Goal: Task Accomplishment & Management: Manage account settings

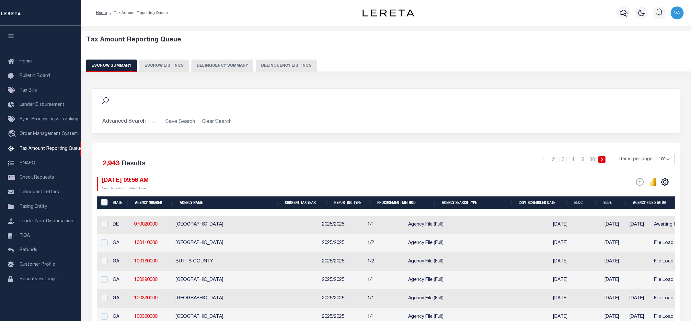
select select "100"
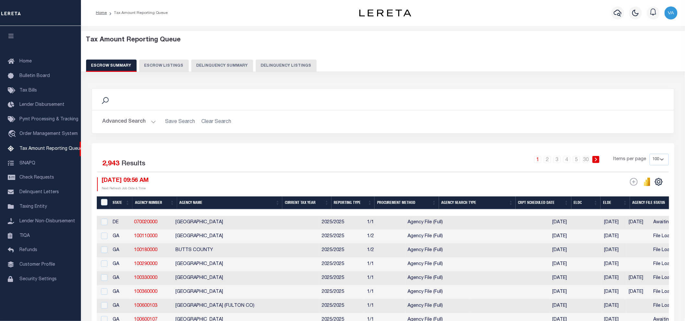
click at [591, 116] on h2 "Advanced Search Save Search Clear Search" at bounding box center [383, 122] width 572 height 13
click at [144, 121] on button "Advanced Search" at bounding box center [129, 122] width 54 height 13
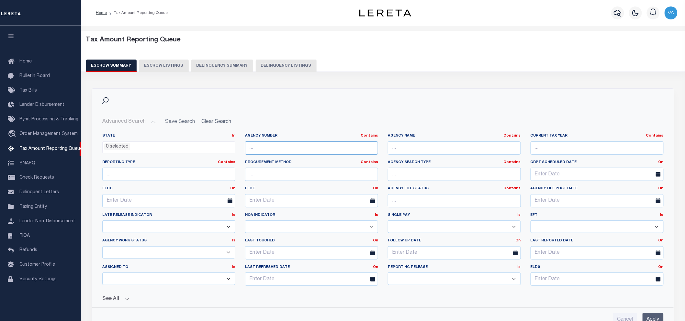
click at [261, 150] on input "text" at bounding box center [311, 148] width 133 height 13
paste input "100200000"
type input "100200000"
click at [648, 316] on input "Apply" at bounding box center [653, 319] width 21 height 13
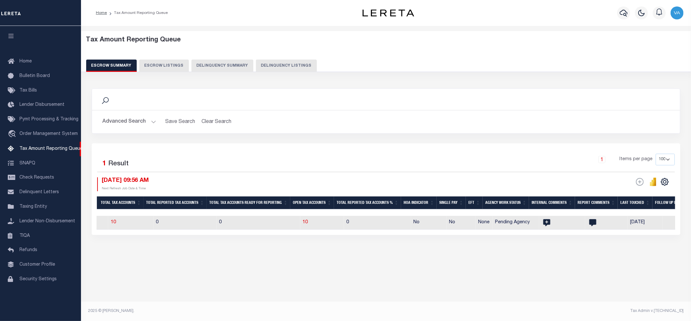
scroll to position [0, 403]
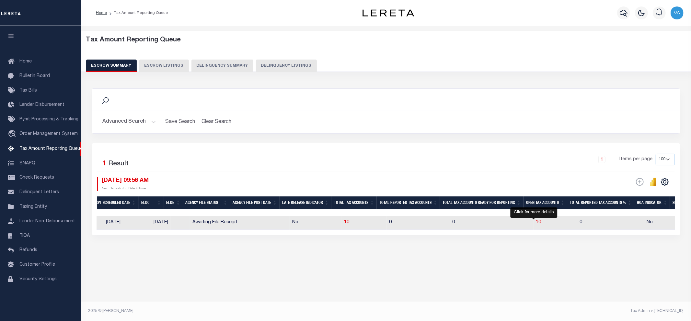
click at [536, 222] on span "10" at bounding box center [538, 222] width 5 height 5
select select "100"
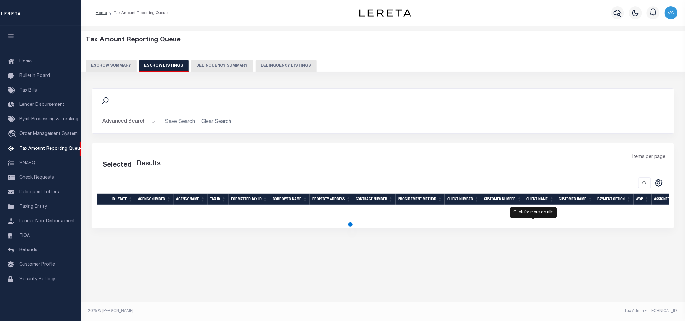
select select "100"
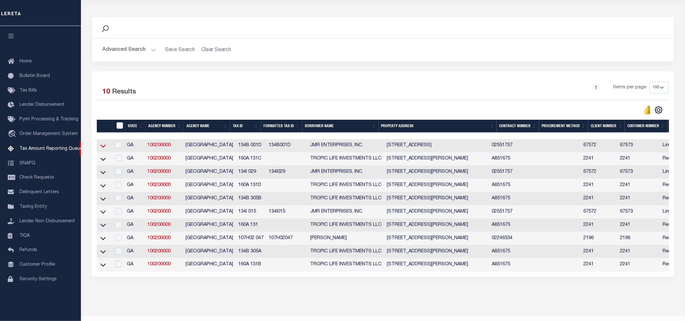
click at [102, 146] on icon at bounding box center [103, 146] width 6 height 7
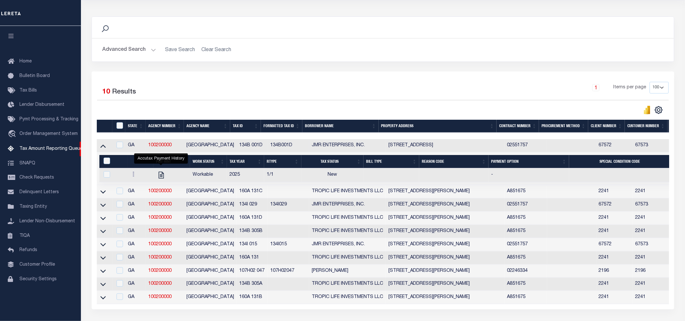
click at [126, 51] on button "Advanced Search" at bounding box center [129, 50] width 54 height 13
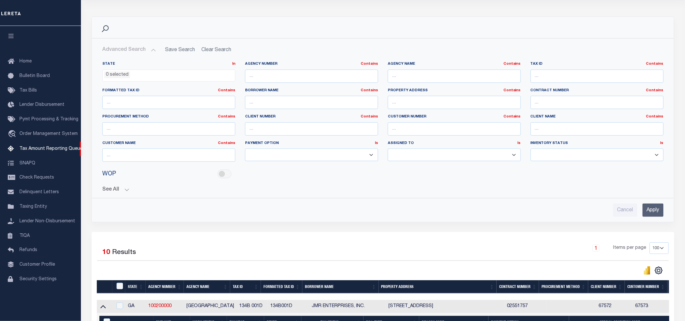
scroll to position [0, 0]
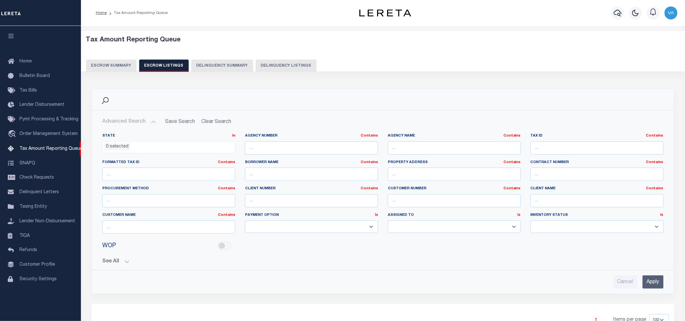
click at [116, 65] on button "Escrow Summary" at bounding box center [111, 66] width 51 height 12
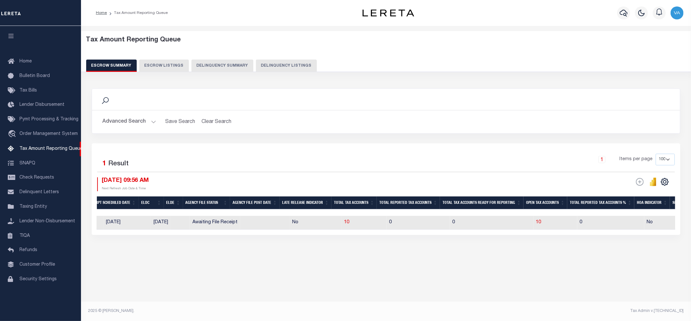
click at [134, 121] on button "Advanced Search" at bounding box center [129, 122] width 54 height 13
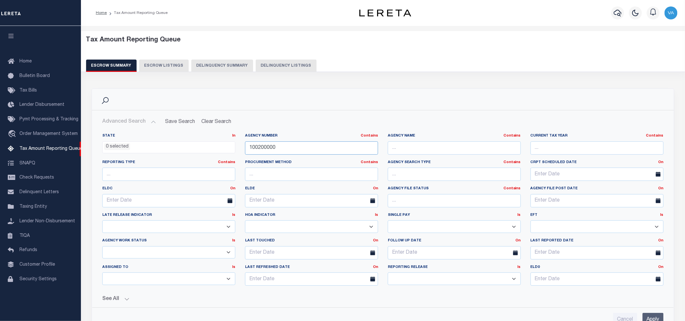
drag, startPoint x: 279, startPoint y: 148, endPoint x: 237, endPoint y: 149, distance: 41.5
click at [237, 149] on div "State In In AK AL AR AZ CA CO CT DC DE FL GA GU HI IA ID IL IN KS KY LA MA MD M…" at bounding box center [383, 212] width 571 height 158
paste input "200110209"
type input "200110209"
click at [658, 318] on input "Apply" at bounding box center [653, 319] width 21 height 13
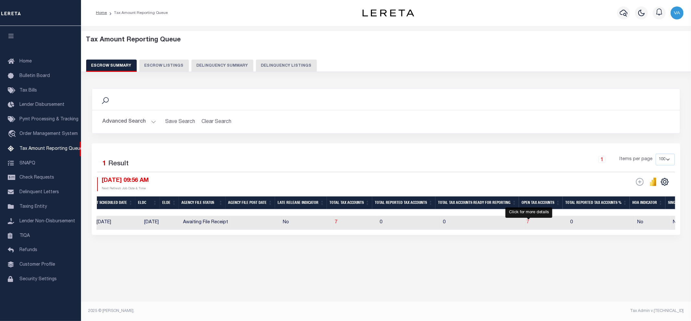
click at [528, 223] on span "7" at bounding box center [528, 222] width 3 height 5
select select "100"
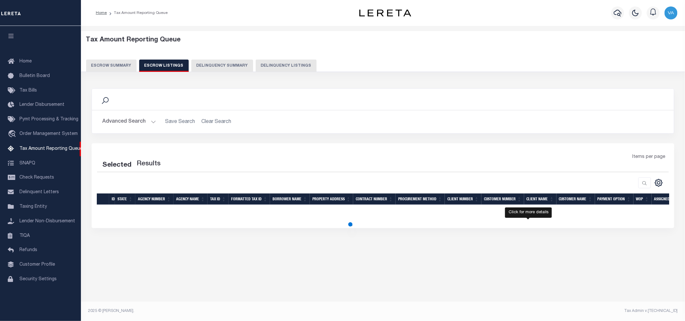
select select "100"
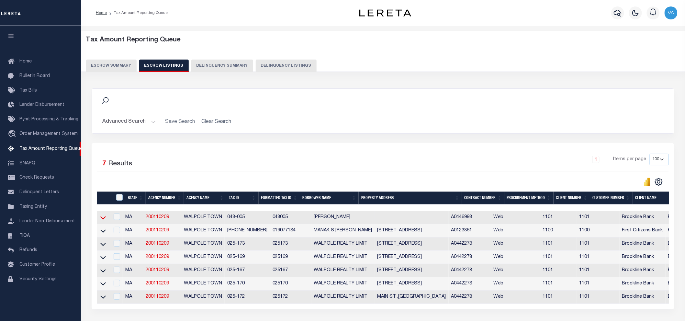
click at [101, 219] on icon at bounding box center [103, 218] width 6 height 3
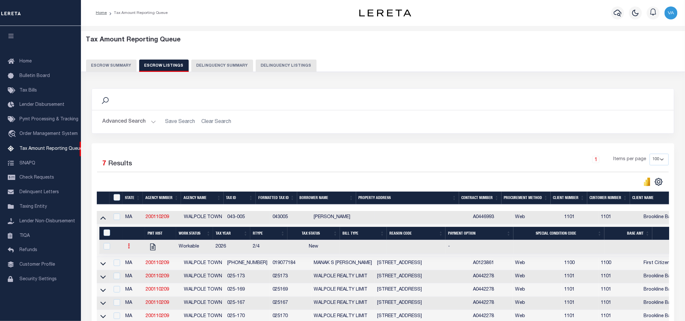
click at [127, 250] on link at bounding box center [128, 247] width 7 height 5
click at [138, 267] on link "" at bounding box center [137, 267] width 22 height 11
checkbox input "true"
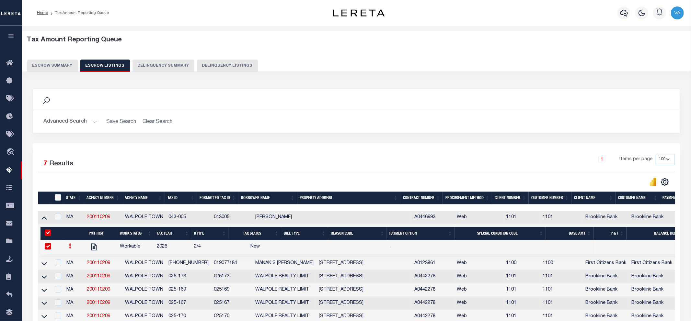
select select "NW2"
select select
type input "10/07/2025"
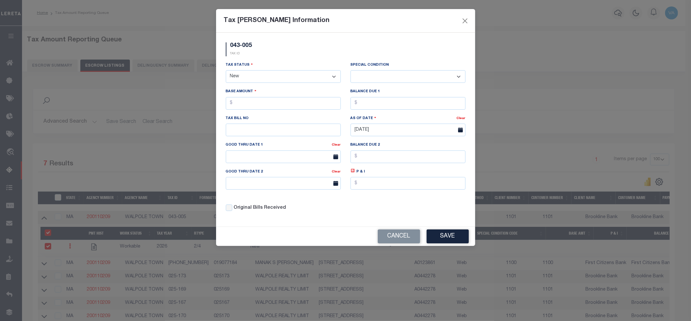
click at [259, 82] on select "- Select Status - Open Due/Unpaid Paid Incomplete No Tax Due Internal Refund Pr…" at bounding box center [283, 76] width 115 height 13
select select "DUE"
click at [226, 71] on select "- Select Status - Open Due/Unpaid Paid Incomplete No Tax Due Internal Refund Pr…" at bounding box center [283, 76] width 115 height 13
select select "0"
click at [246, 105] on input "text" at bounding box center [283, 103] width 115 height 13
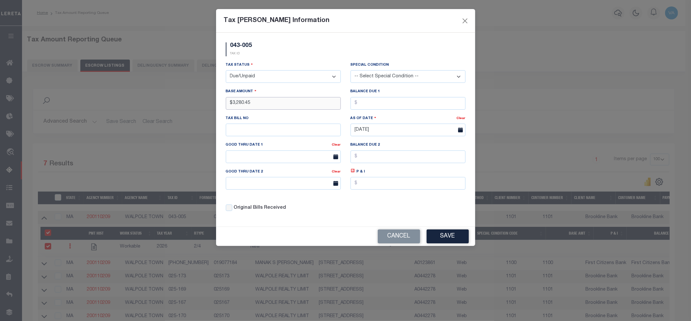
type input "$3,280.45"
click at [450, 244] on button "Save" at bounding box center [448, 237] width 42 height 14
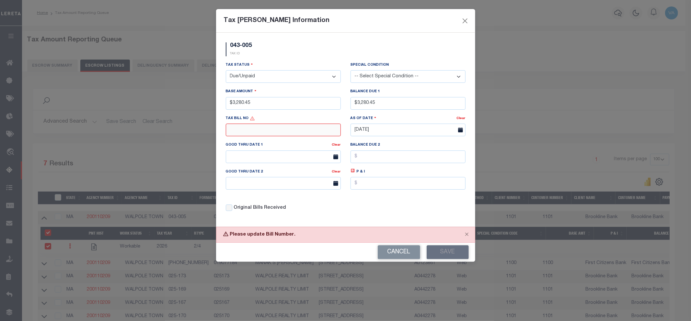
click at [308, 130] on input "text" at bounding box center [283, 130] width 115 height 13
type input "N/A"
click at [456, 255] on button "Save" at bounding box center [448, 253] width 42 height 14
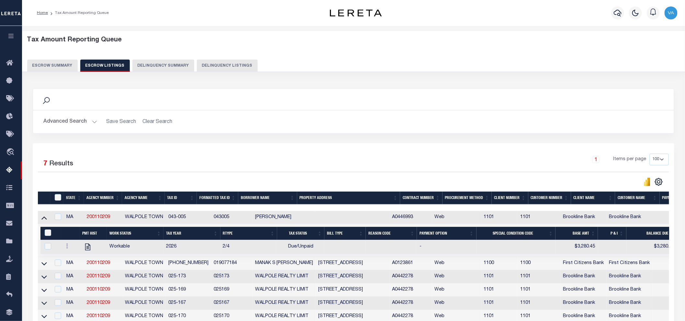
scroll to position [72, 0]
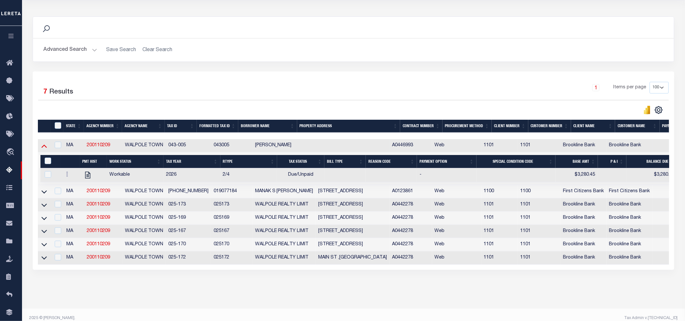
click at [44, 149] on icon at bounding box center [44, 146] width 6 height 7
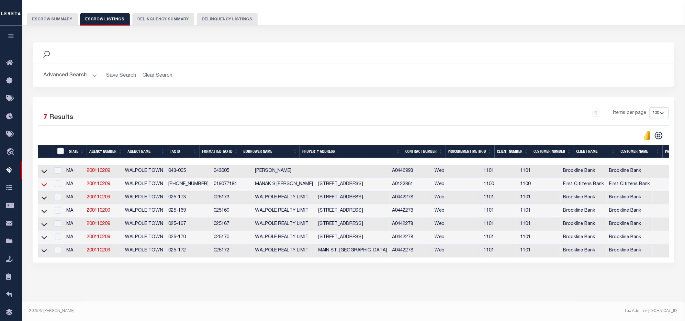
click at [45, 181] on icon at bounding box center [44, 184] width 6 height 7
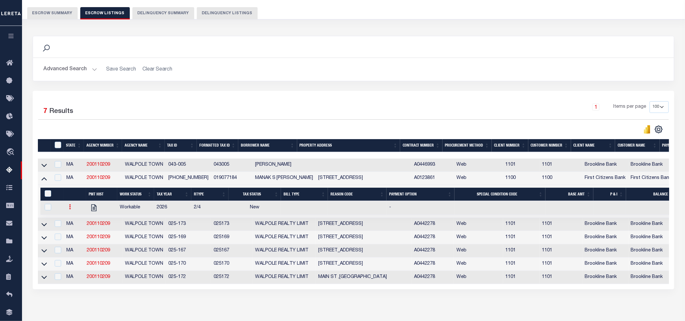
click at [69, 211] on link at bounding box center [69, 207] width 7 height 5
click at [73, 231] on link "" at bounding box center [78, 228] width 22 height 11
checkbox input "true"
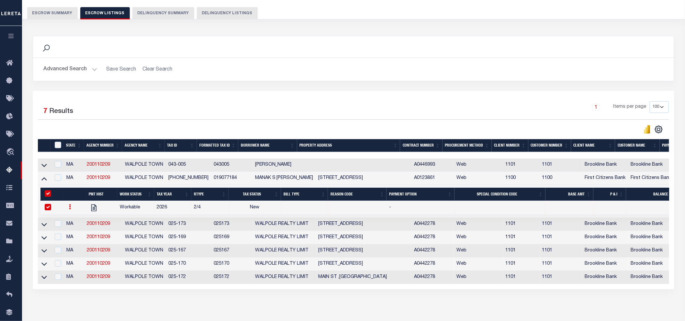
select select
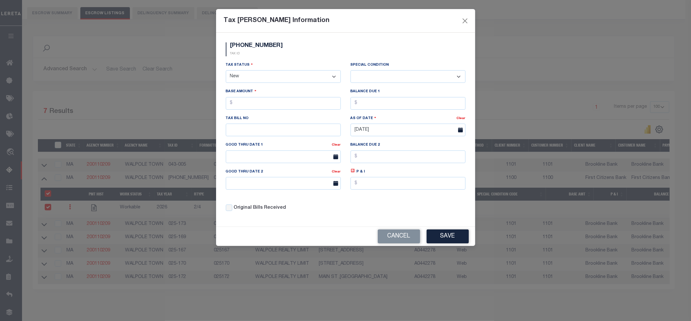
click at [266, 75] on select "- Select Status - Open Due/Unpaid Paid Incomplete No Tax Due Internal Refund Pr…" at bounding box center [283, 76] width 115 height 13
select select "DUE"
click at [226, 71] on select "- Select Status - Open Due/Unpaid Paid Incomplete No Tax Due Internal Refund Pr…" at bounding box center [283, 76] width 115 height 13
select select "0"
click at [254, 104] on input "text" at bounding box center [283, 103] width 115 height 13
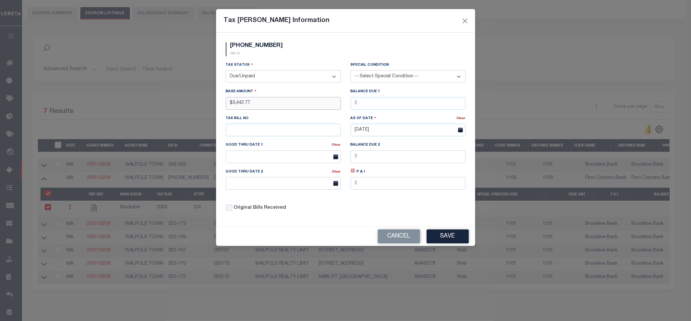
type input "$5,442.77"
click at [250, 132] on input "text" at bounding box center [283, 130] width 115 height 13
type input "N/A"
click at [437, 237] on button "Save" at bounding box center [448, 237] width 42 height 14
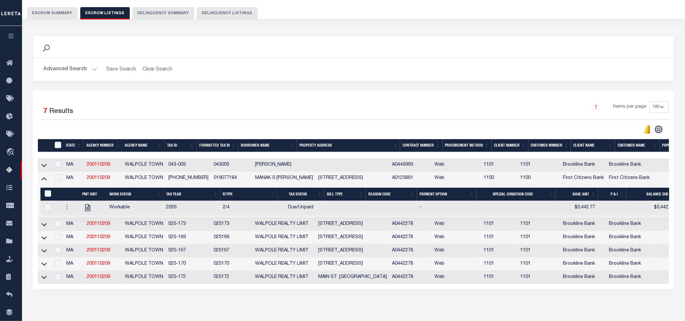
scroll to position [85, 0]
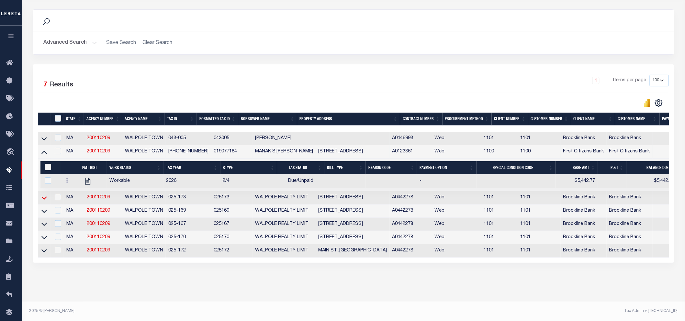
click at [46, 197] on icon at bounding box center [44, 198] width 6 height 3
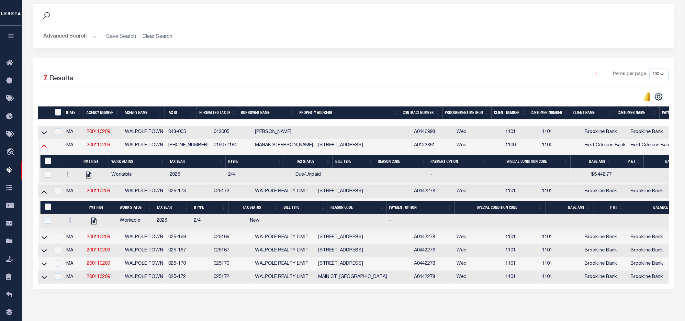
click at [41, 148] on icon at bounding box center [44, 146] width 6 height 7
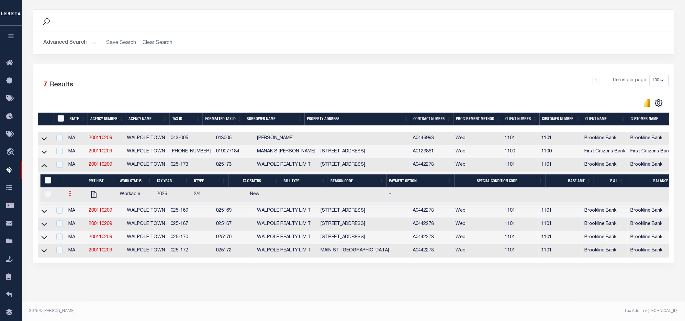
click at [68, 192] on link at bounding box center [69, 194] width 7 height 5
click at [75, 215] on img "" at bounding box center [78, 215] width 6 height 7
checkbox input "true"
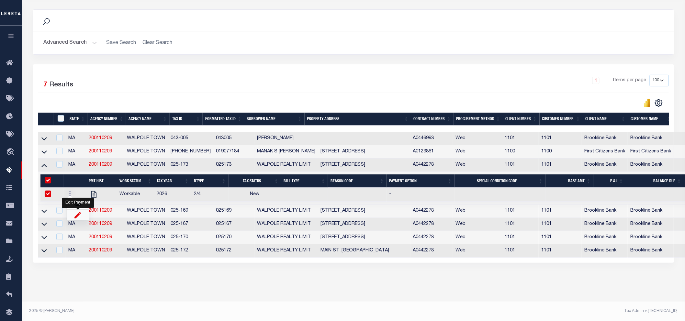
select select
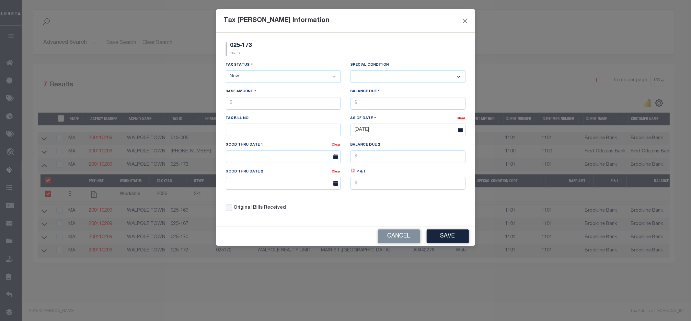
click at [263, 77] on select "- Select Status - Open Due/Unpaid Paid Incomplete No Tax Due Internal Refund Pr…" at bounding box center [283, 76] width 115 height 13
select select "DUE"
click at [226, 71] on select "- Select Status - Open Due/Unpaid Paid Incomplete No Tax Due Internal Refund Pr…" at bounding box center [283, 76] width 115 height 13
select select "0"
click at [247, 101] on input "text" at bounding box center [283, 103] width 115 height 13
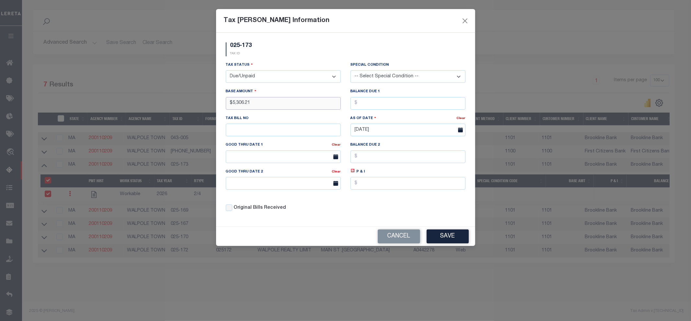
type input "$5,306.21"
click at [241, 134] on input "text" at bounding box center [283, 130] width 115 height 13
type input "N/A"
click at [450, 239] on button "Save" at bounding box center [448, 237] width 42 height 14
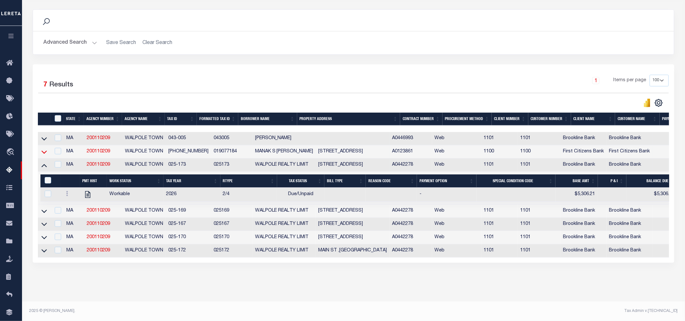
drag, startPoint x: 43, startPoint y: 211, endPoint x: 41, endPoint y: 151, distance: 60.0
click at [43, 211] on icon at bounding box center [44, 211] width 6 height 7
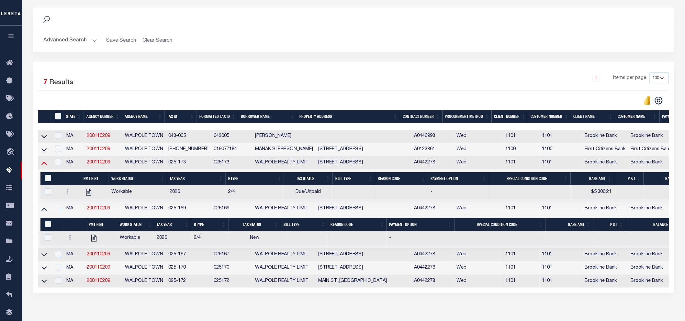
click at [46, 166] on icon at bounding box center [44, 163] width 6 height 7
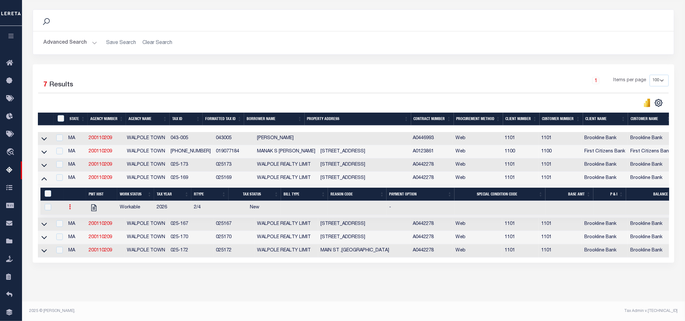
click at [70, 206] on icon at bounding box center [70, 206] width 2 height 5
click at [77, 230] on img "" at bounding box center [78, 228] width 6 height 7
checkbox input "true"
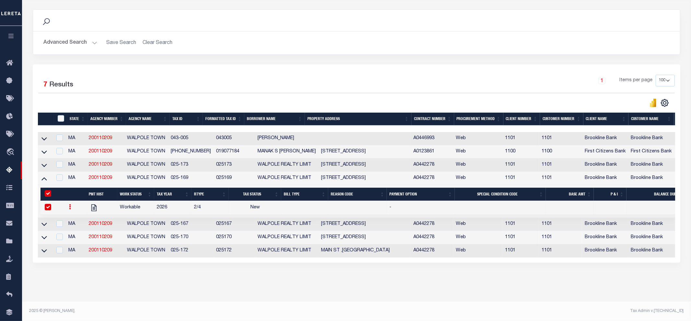
select select
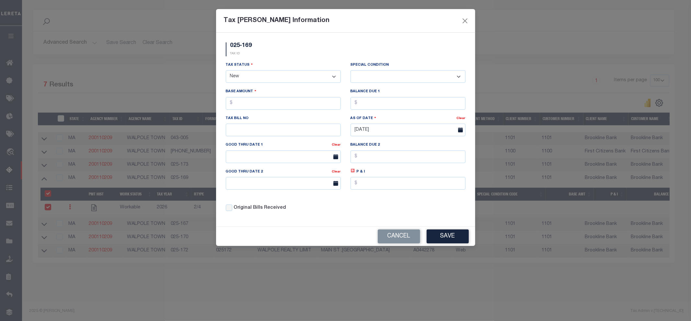
click at [286, 82] on select "- Select Status - Open Due/Unpaid Paid Incomplete No Tax Due Internal Refund Pr…" at bounding box center [283, 76] width 115 height 13
select select "DUE"
click at [226, 71] on select "- Select Status - Open Due/Unpaid Paid Incomplete No Tax Due Internal Refund Pr…" at bounding box center [283, 76] width 115 height 13
select select "0"
click at [249, 105] on input "text" at bounding box center [283, 103] width 115 height 13
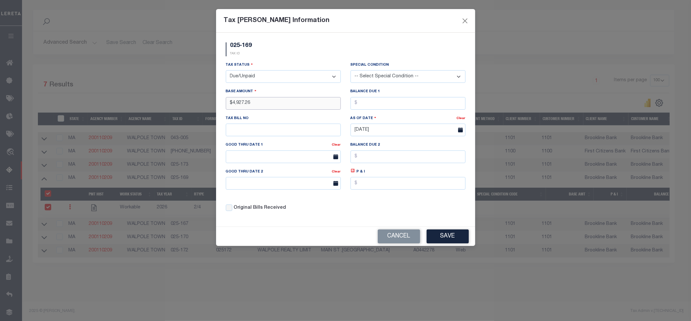
type input "$4,927.26"
click at [454, 238] on button "Save" at bounding box center [448, 237] width 42 height 14
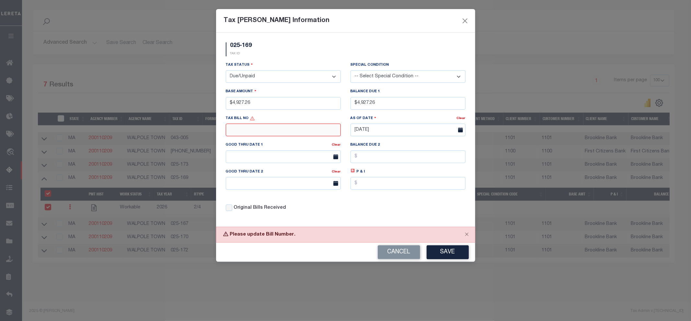
click at [258, 130] on input "text" at bounding box center [283, 130] width 115 height 13
type input "N/A"
click at [448, 259] on button "Save" at bounding box center [448, 253] width 42 height 14
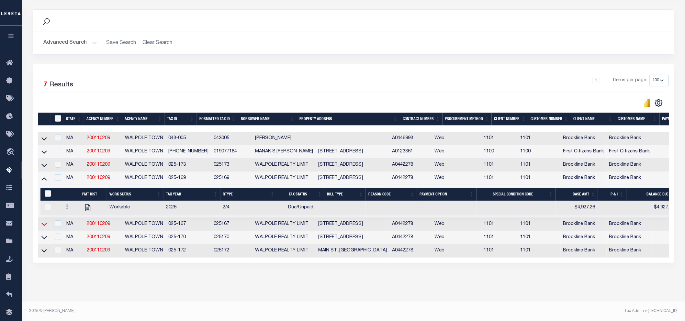
click at [42, 225] on icon at bounding box center [44, 224] width 6 height 7
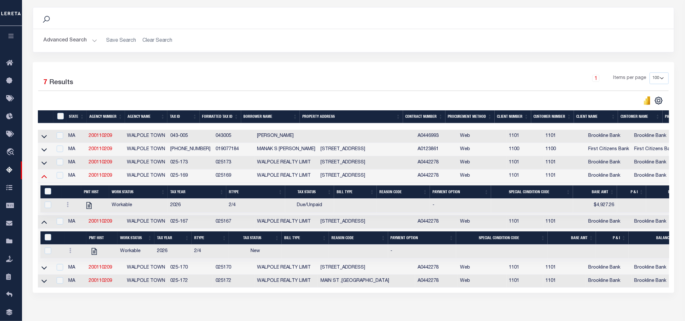
click at [44, 177] on icon at bounding box center [44, 176] width 6 height 7
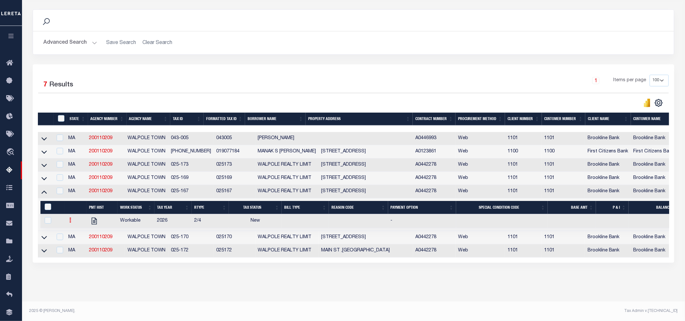
click at [71, 220] on icon at bounding box center [71, 220] width 2 height 5
click at [75, 245] on img "" at bounding box center [78, 241] width 6 height 7
checkbox input "true"
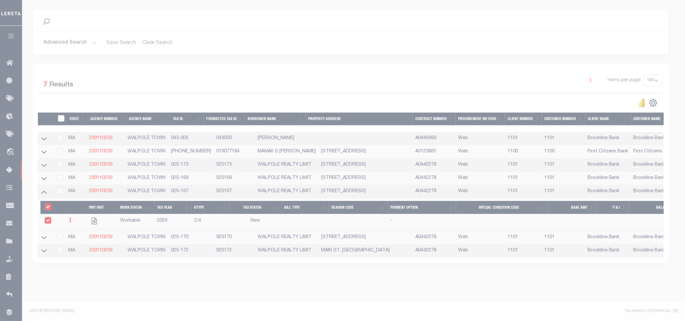
select select
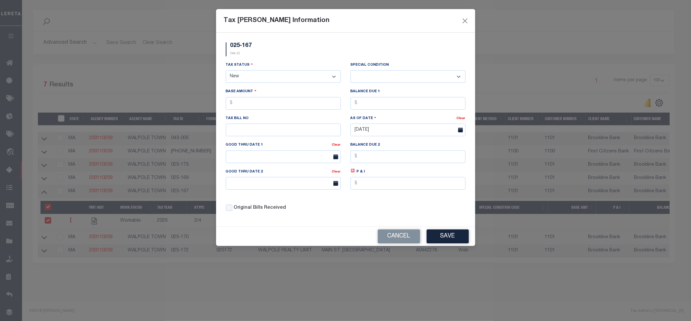
click at [256, 78] on select "- Select Status - Open Due/Unpaid Paid Incomplete No Tax Due Internal Refund Pr…" at bounding box center [283, 76] width 115 height 13
select select "DUE"
click at [226, 71] on select "- Select Status - Open Due/Unpaid Paid Incomplete No Tax Due Internal Refund Pr…" at bounding box center [283, 76] width 115 height 13
select select "0"
click at [253, 103] on input "text" at bounding box center [283, 103] width 115 height 13
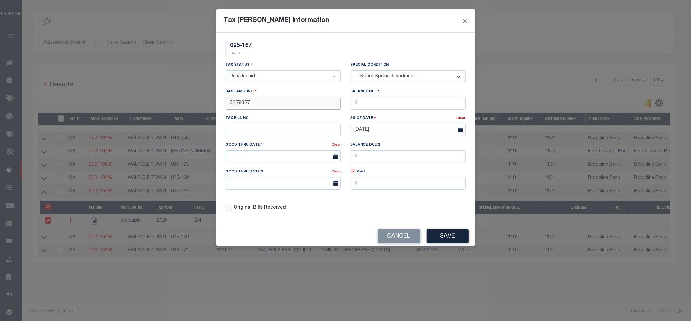
type input "$2,783.77"
click at [291, 133] on input "text" at bounding box center [283, 130] width 115 height 13
type input "N/A"
click at [456, 238] on button "Save" at bounding box center [448, 237] width 42 height 14
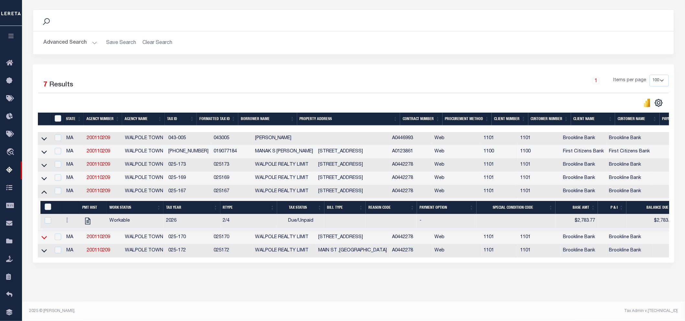
click at [44, 238] on icon at bounding box center [44, 237] width 6 height 7
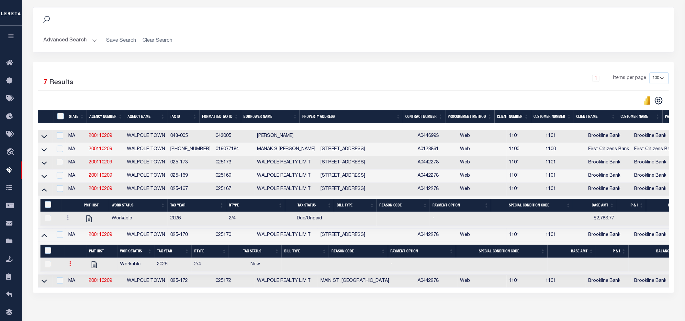
click at [70, 267] on icon at bounding box center [71, 263] width 2 height 5
click at [78, 287] on img "" at bounding box center [78, 285] width 6 height 7
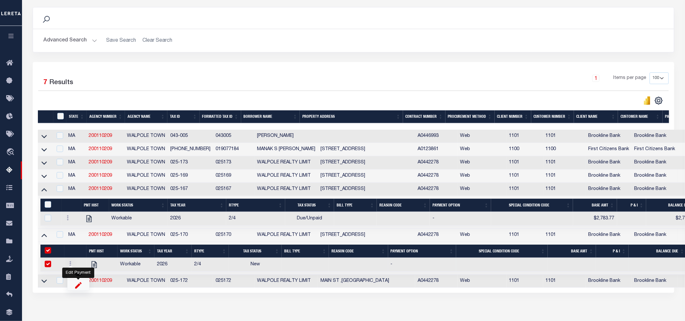
checkbox input "true"
select select
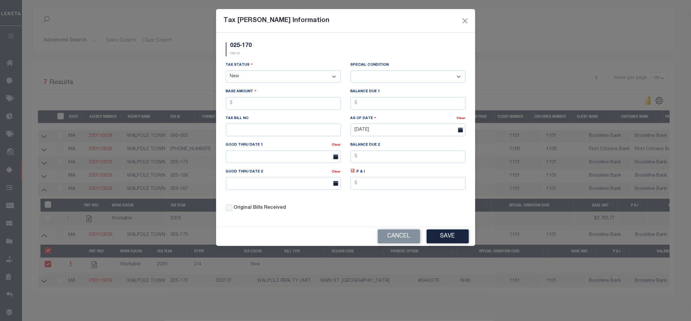
click at [315, 76] on select "- Select Status - Open Due/Unpaid Paid Incomplete No Tax Due Internal Refund Pr…" at bounding box center [283, 76] width 115 height 13
select select "DUE"
click at [226, 71] on select "- Select Status - Open Due/Unpaid Paid Incomplete No Tax Due Internal Refund Pr…" at bounding box center [283, 76] width 115 height 13
select select "0"
click at [244, 105] on input "text" at bounding box center [283, 103] width 115 height 13
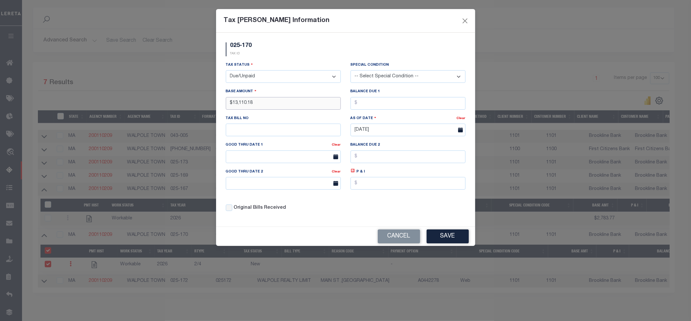
type input "$13,110.18"
click at [236, 128] on input "text" at bounding box center [283, 130] width 115 height 13
type input "N/A"
click at [442, 234] on button "Save" at bounding box center [448, 237] width 42 height 14
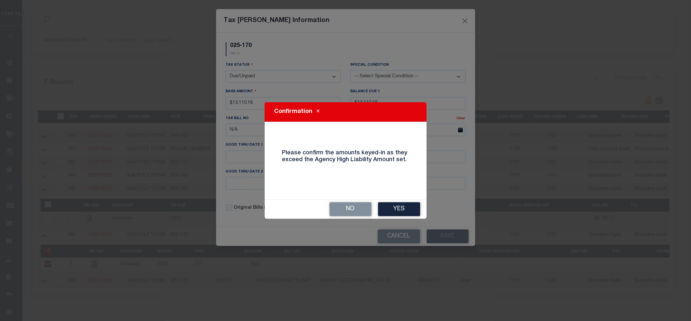
click at [400, 204] on button "Yes" at bounding box center [399, 209] width 42 height 14
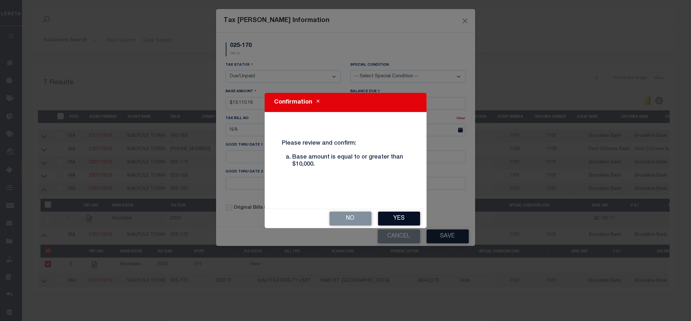
click at [396, 221] on button "Yes" at bounding box center [399, 219] width 42 height 14
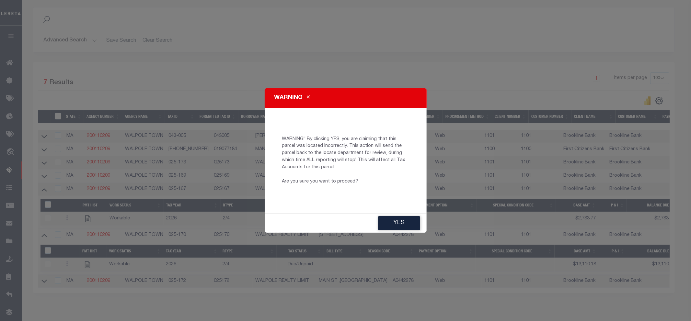
click at [450, 238] on div "WARNING WARNING!! By clicking YES, you are claiming that this parcel was locate…" at bounding box center [345, 160] width 691 height 321
click at [393, 221] on button "YES" at bounding box center [399, 223] width 42 height 14
type input "vamsi.kalikiri@accumatch.com"
type input "10/07/2025"
type input "HD"
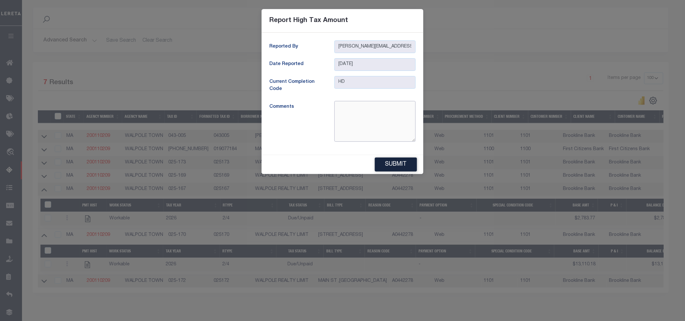
click at [353, 110] on textarea at bounding box center [375, 121] width 81 height 41
click at [389, 163] on button "Submit" at bounding box center [396, 165] width 42 height 14
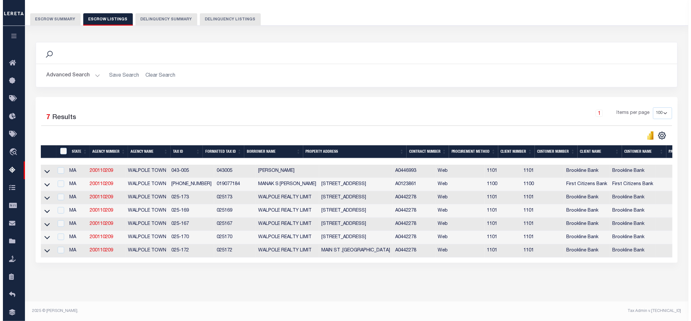
scroll to position [52, 0]
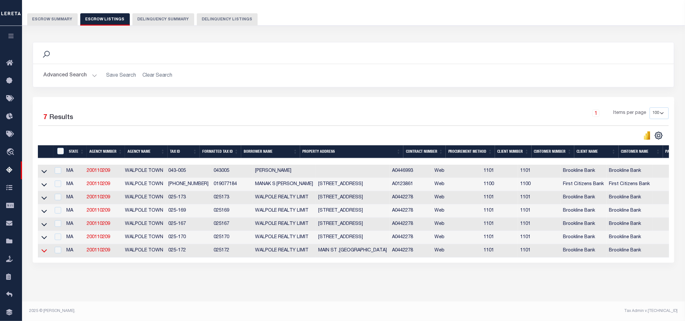
click at [42, 248] on icon at bounding box center [44, 250] width 6 height 7
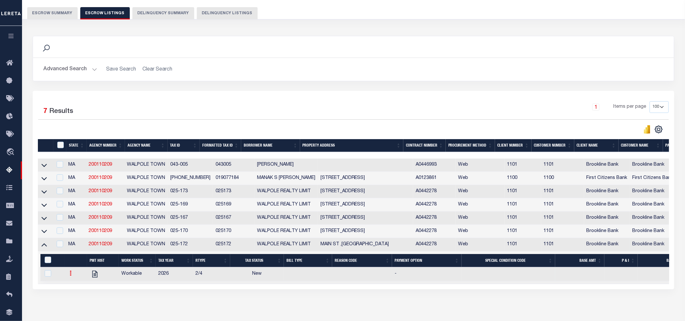
click at [73, 276] on link at bounding box center [70, 274] width 7 height 5
click at [79, 296] on img "" at bounding box center [78, 295] width 6 height 7
checkbox input "true"
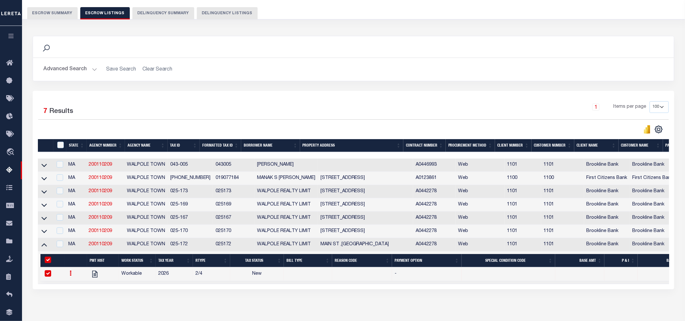
select select
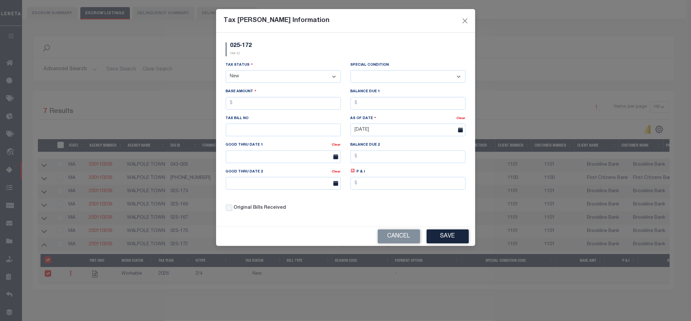
click at [282, 73] on select "- Select Status - Open Due/Unpaid Paid Incomplete No Tax Due Internal Refund Pr…" at bounding box center [283, 76] width 115 height 13
select select "DUE"
click at [226, 71] on select "- Select Status - Open Due/Unpaid Paid Incomplete No Tax Due Internal Refund Pr…" at bounding box center [283, 76] width 115 height 13
select select "0"
click at [239, 108] on input "text" at bounding box center [283, 103] width 115 height 13
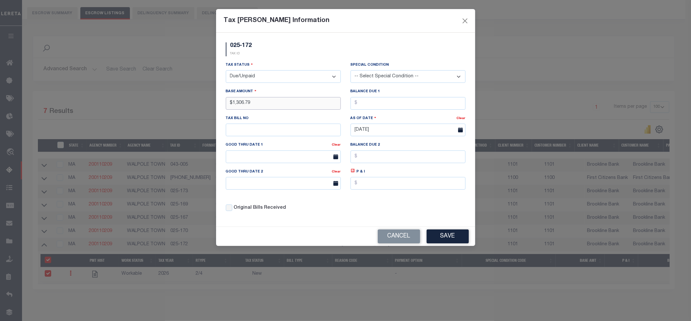
type input "$1,306.79"
click at [261, 130] on input "text" at bounding box center [283, 130] width 115 height 13
type input "N/A"
click at [445, 237] on button "Save" at bounding box center [448, 237] width 42 height 14
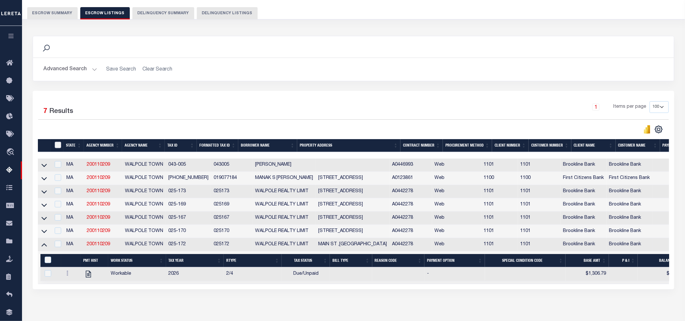
click at [57, 146] on input "ID" at bounding box center [58, 145] width 6 height 6
checkbox input "true"
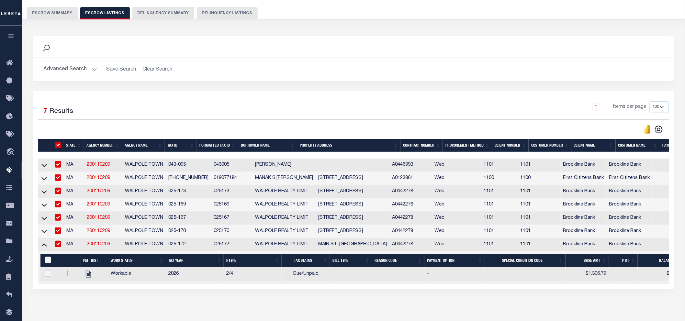
checkbox input "true"
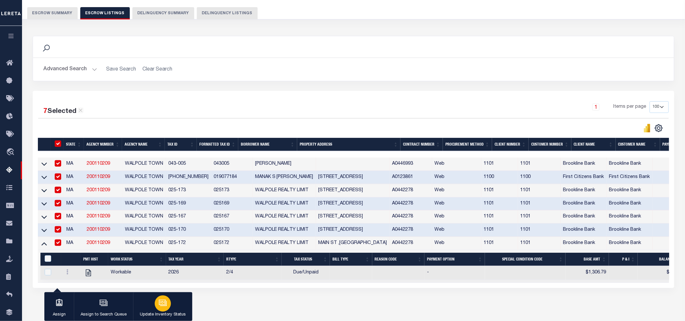
click at [161, 307] on icon "button" at bounding box center [163, 303] width 8 height 8
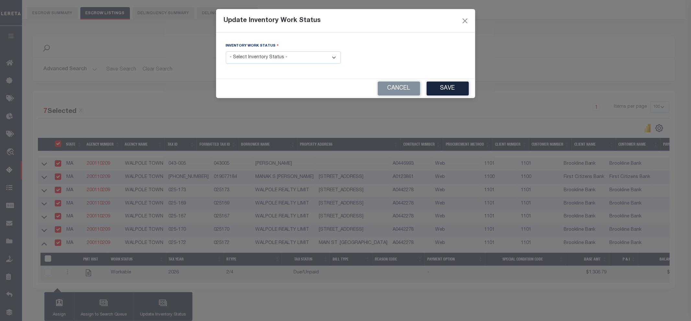
click at [321, 51] on div "Inventory Work Status - Select Inventory Status - Manual - Exception Pended - A…" at bounding box center [283, 52] width 115 height 21
click at [319, 54] on select "- Select Inventory Status - Manual - Exception Pended - Awaiting Search Late Ad…" at bounding box center [283, 58] width 115 height 13
select select "4"
click at [226, 52] on select "- Select Inventory Status - Manual - Exception Pended - Awaiting Search Late Ad…" at bounding box center [283, 58] width 115 height 13
click at [448, 89] on button "Save" at bounding box center [448, 89] width 42 height 14
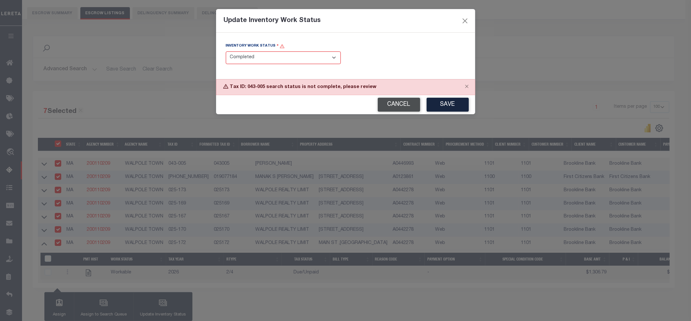
click at [401, 104] on button "Cancel" at bounding box center [399, 105] width 42 height 14
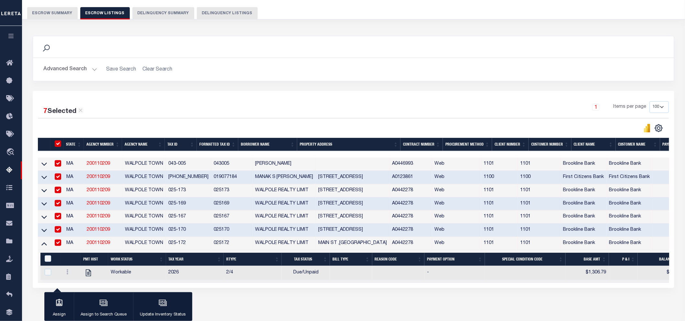
click at [60, 147] on input "ID" at bounding box center [58, 144] width 6 height 6
checkbox input "false"
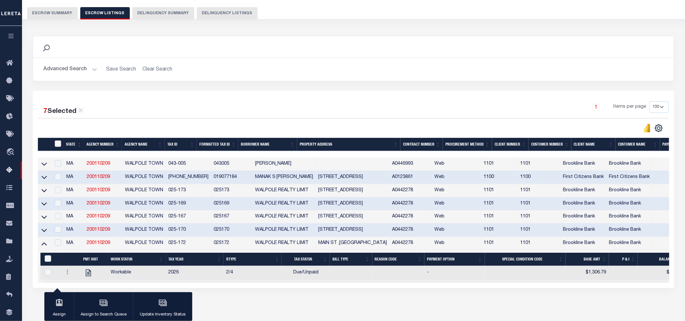
checkbox input "false"
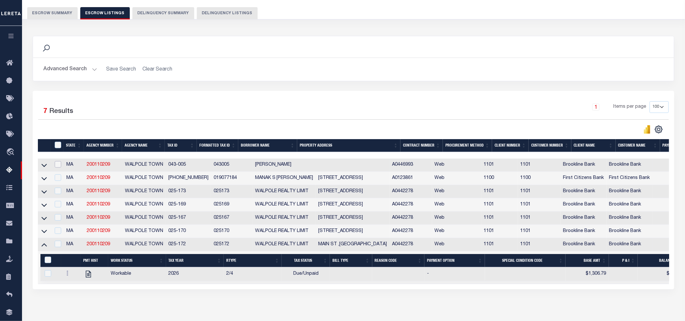
click at [60, 166] on input "checkbox" at bounding box center [58, 164] width 6 height 6
checkbox input "true"
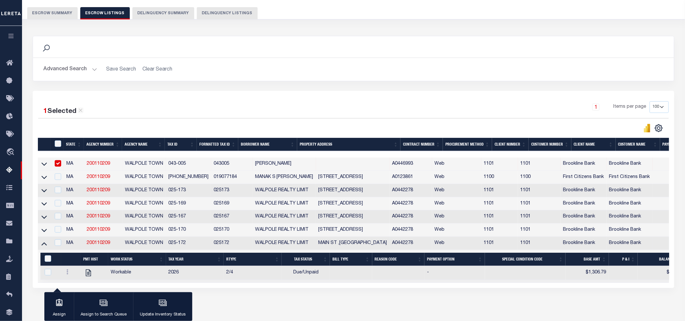
click at [47, 165] on link at bounding box center [43, 164] width 7 height 5
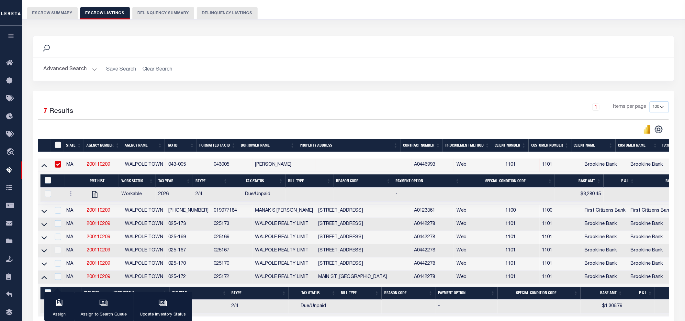
click at [57, 146] on input "ID" at bounding box center [58, 145] width 6 height 6
checkbox input "true"
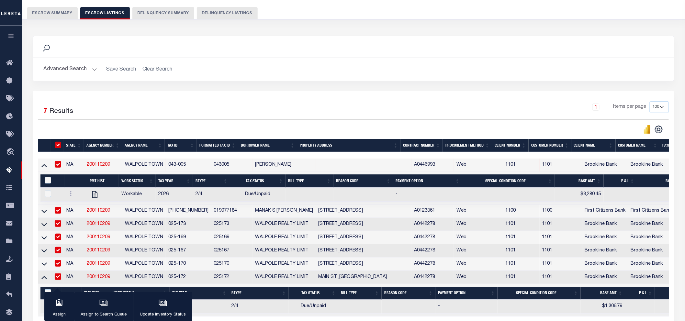
checkbox input "true"
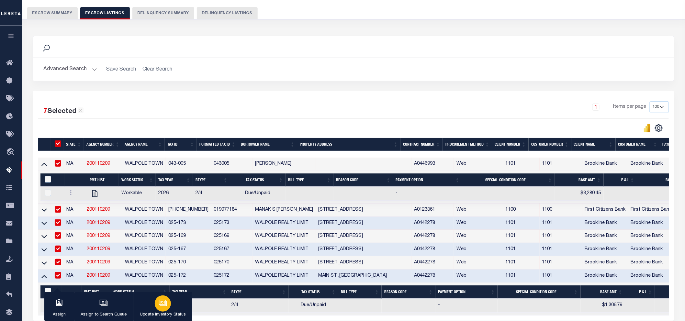
click at [162, 308] on div "button" at bounding box center [163, 304] width 16 height 16
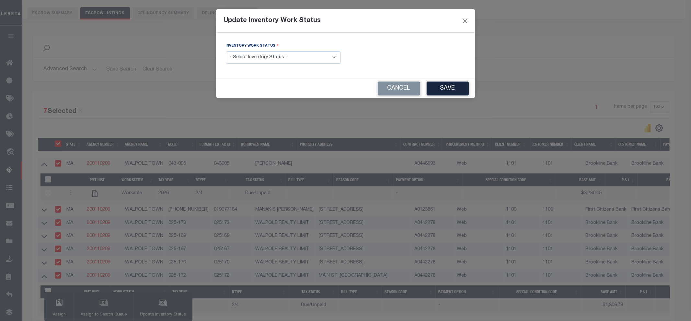
click at [275, 60] on select "- Select Inventory Status - Manual - Exception Pended - Awaiting Search Late Ad…" at bounding box center [283, 58] width 115 height 13
select select "4"
click at [226, 52] on select "- Select Inventory Status - Manual - Exception Pended - Awaiting Search Late Ad…" at bounding box center [283, 58] width 115 height 13
click at [469, 84] on div "Cancel Save" at bounding box center [345, 88] width 259 height 19
click at [451, 87] on button "Save" at bounding box center [448, 89] width 42 height 14
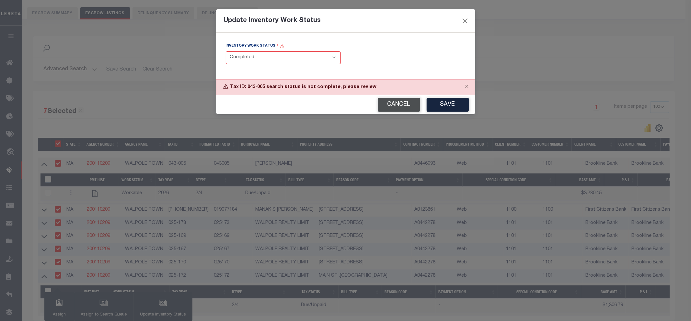
click at [407, 108] on button "Cancel" at bounding box center [399, 105] width 42 height 14
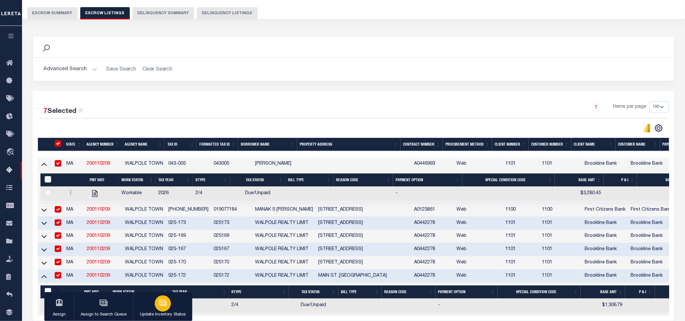
click at [155, 312] on p "Update Inventory Status" at bounding box center [163, 315] width 46 height 6
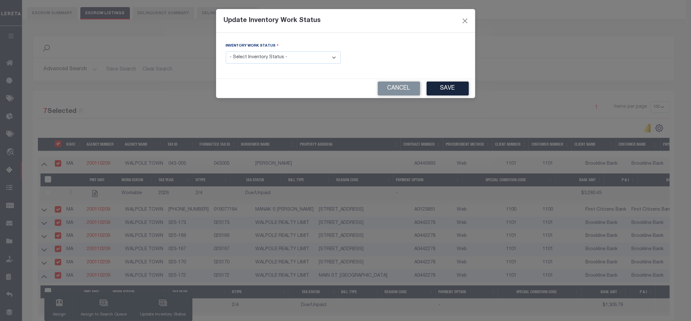
click at [310, 58] on select "- Select Inventory Status - Manual - Exception Pended - Awaiting Search Late Ad…" at bounding box center [283, 58] width 115 height 13
click at [226, 52] on select "- Select Inventory Status - Manual - Exception Pended - Awaiting Search Late Ad…" at bounding box center [283, 58] width 115 height 13
click at [442, 91] on button "Save" at bounding box center [448, 89] width 42 height 14
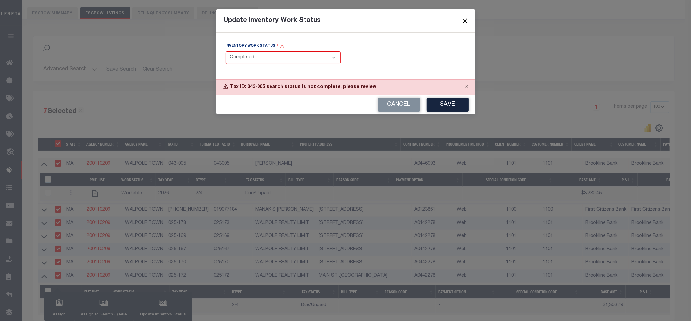
click at [461, 23] on button "Close" at bounding box center [465, 21] width 8 height 8
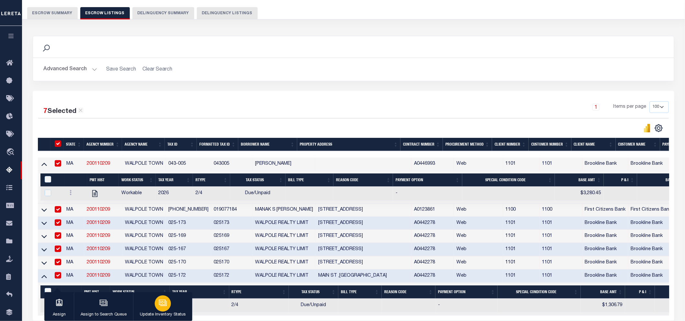
click at [172, 306] on button "Update Inventory Status" at bounding box center [162, 307] width 59 height 29
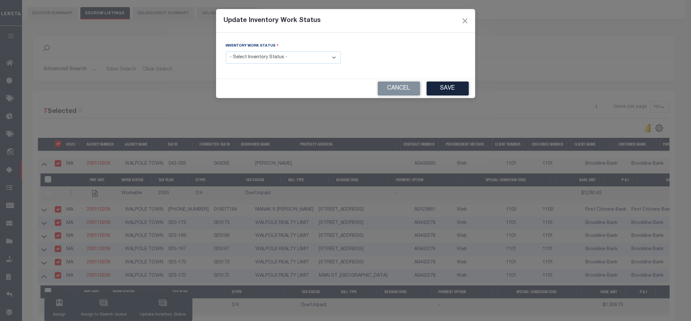
click at [254, 59] on select "- Select Inventory Status - Manual - Exception Pended - Awaiting Search Late Ad…" at bounding box center [283, 58] width 115 height 13
select select "4"
click at [226, 52] on select "- Select Inventory Status - Manual - Exception Pended - Awaiting Search Late Ad…" at bounding box center [283, 58] width 115 height 13
click at [447, 91] on button "Save" at bounding box center [448, 89] width 42 height 14
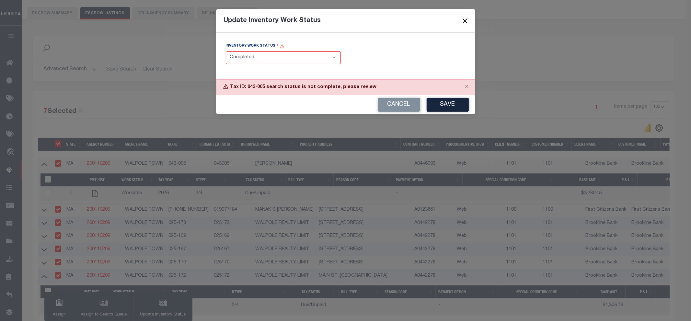
click at [465, 21] on button "Close" at bounding box center [465, 21] width 8 height 8
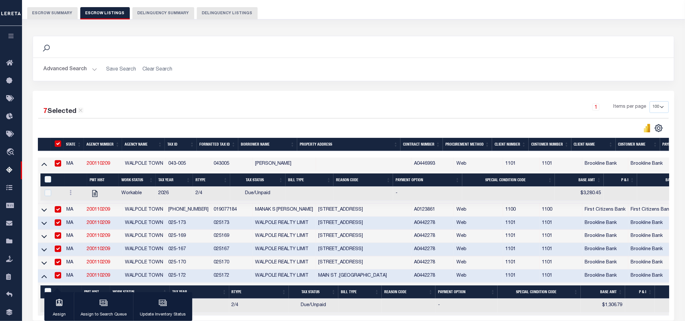
click at [61, 164] on input "checkbox" at bounding box center [58, 163] width 6 height 6
checkbox input "false"
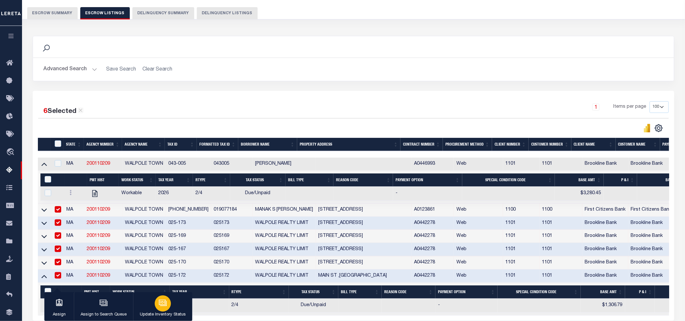
click at [167, 308] on div "button" at bounding box center [163, 304] width 16 height 16
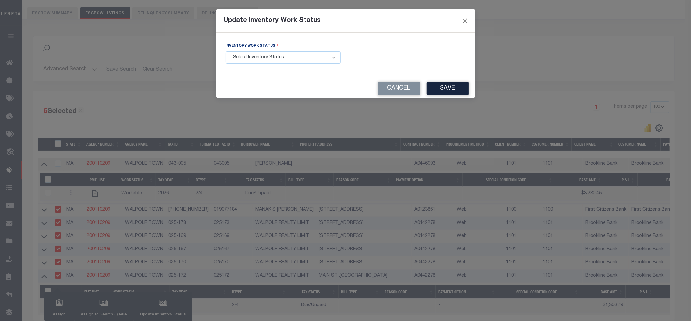
click at [276, 60] on select "- Select Inventory Status - Manual - Exception Pended - Awaiting Search Late Ad…" at bounding box center [283, 58] width 115 height 13
select select "4"
click at [226, 52] on select "- Select Inventory Status - Manual - Exception Pended - Awaiting Search Late Ad…" at bounding box center [283, 58] width 115 height 13
click at [444, 92] on button "Save" at bounding box center [448, 89] width 42 height 14
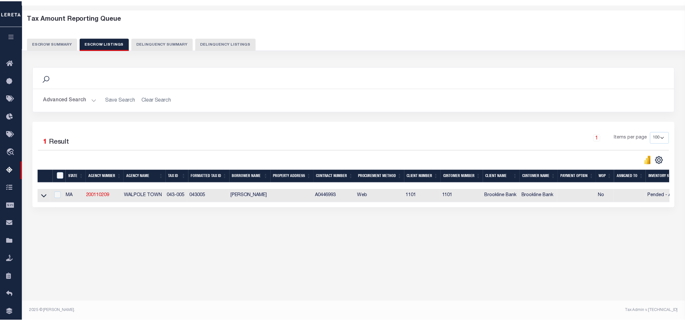
scroll to position [22, 0]
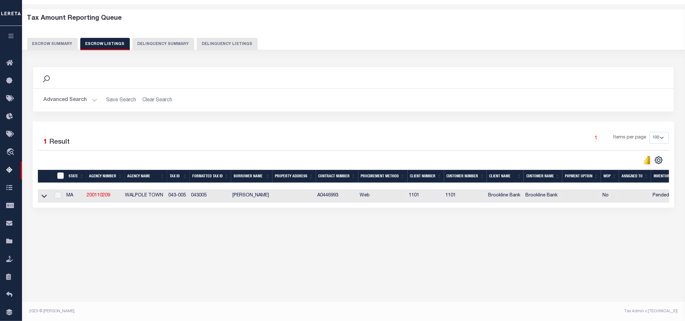
click at [51, 40] on button "Escrow Summary" at bounding box center [52, 44] width 51 height 12
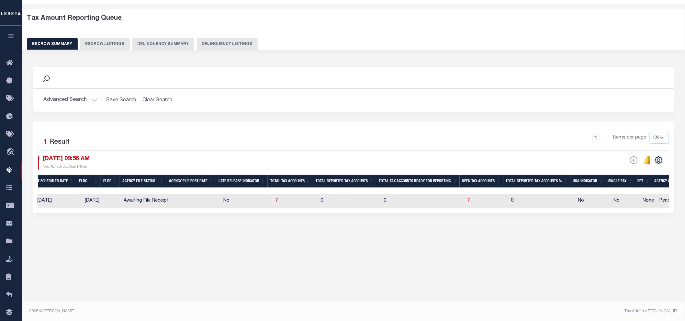
click at [308, 208] on td "7" at bounding box center [295, 201] width 45 height 14
checkbox input "true"
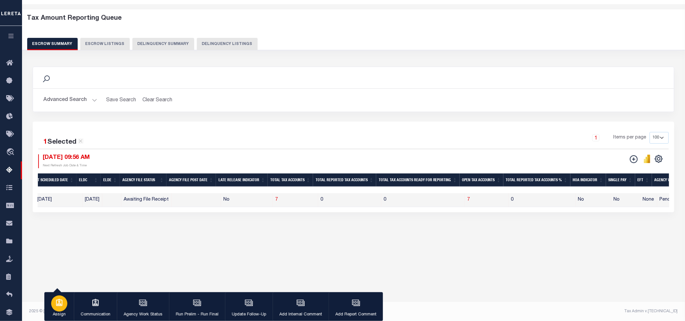
click at [59, 306] on icon "button" at bounding box center [59, 303] width 8 height 8
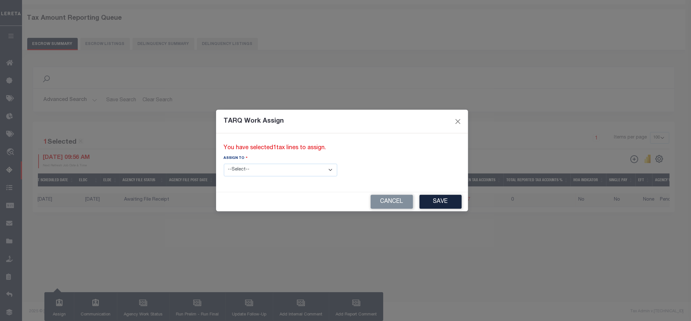
click at [260, 166] on select "--Select-- --Unassigned-- --Unassigned-- Abdul Muzain Adhikary Rinki Agustin Fe…" at bounding box center [280, 170] width 113 height 13
select select "Vamsi Kalikiri"
click at [224, 164] on select "--Select-- --Unassigned-- --Unassigned-- Abdul Muzain Adhikary Rinki Agustin Fe…" at bounding box center [280, 170] width 113 height 13
click at [419, 199] on button "Save" at bounding box center [440, 202] width 42 height 14
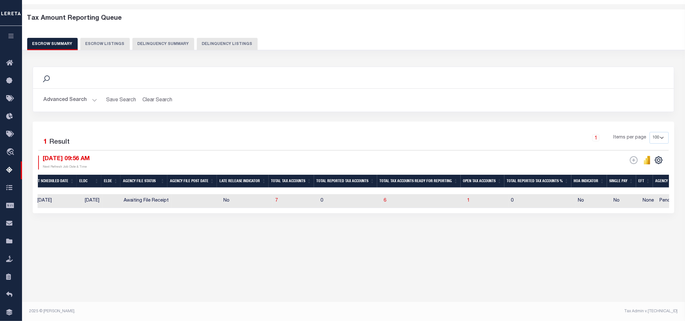
click at [212, 204] on td at bounding box center [197, 201] width 50 height 14
checkbox input "true"
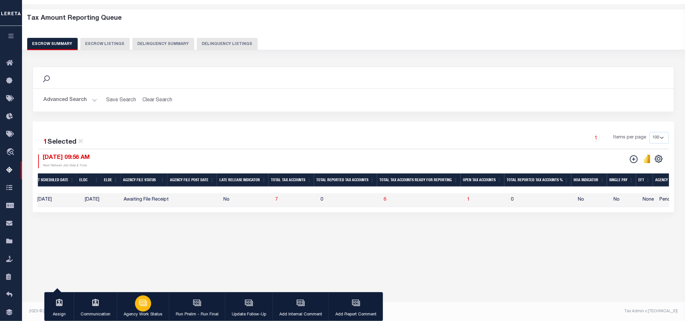
click at [146, 312] on p "Agency Work Status" at bounding box center [143, 315] width 39 height 6
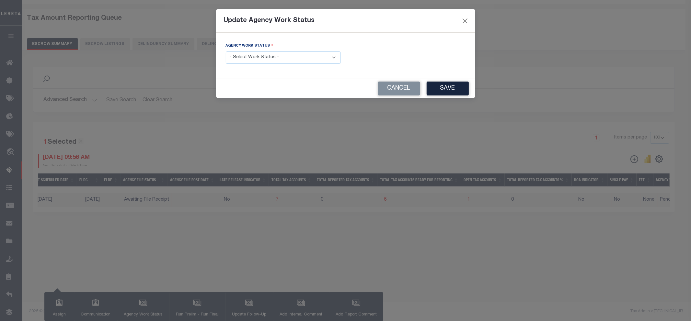
click at [293, 56] on select "- Select Work Status - New In Progress Pending Agency Follow-up Pending QC Read…" at bounding box center [283, 58] width 115 height 13
select select "7"
click at [226, 52] on select "- Select Work Status - New In Progress Pending Agency Follow-up Pending QC Read…" at bounding box center [283, 58] width 115 height 13
click at [451, 89] on button "Save" at bounding box center [448, 89] width 42 height 14
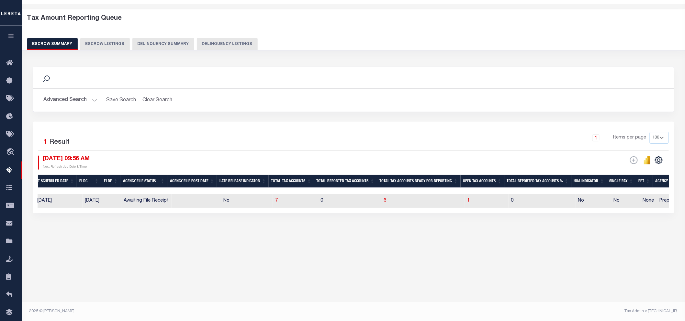
click at [61, 101] on button "Advanced Search" at bounding box center [70, 100] width 54 height 13
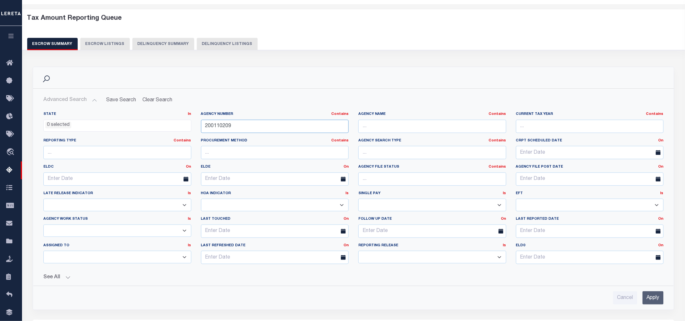
drag, startPoint x: 245, startPoint y: 127, endPoint x: 200, endPoint y: 128, distance: 44.7
click at [200, 128] on div "Agency Number Contains Contains Is 200110209" at bounding box center [275, 125] width 158 height 27
paste input "101370000"
type input "101370000"
click at [653, 301] on input "Apply" at bounding box center [653, 298] width 21 height 13
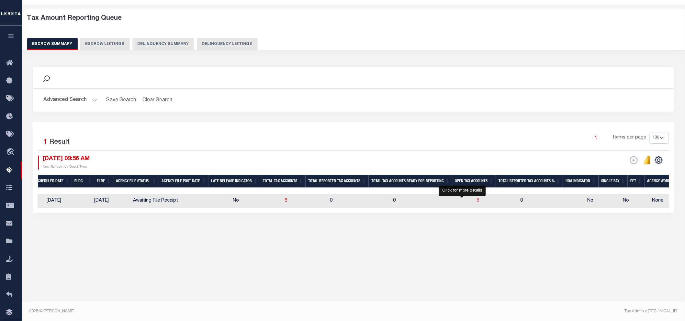
click at [477, 202] on span "6" at bounding box center [478, 201] width 3 height 5
select select "100"
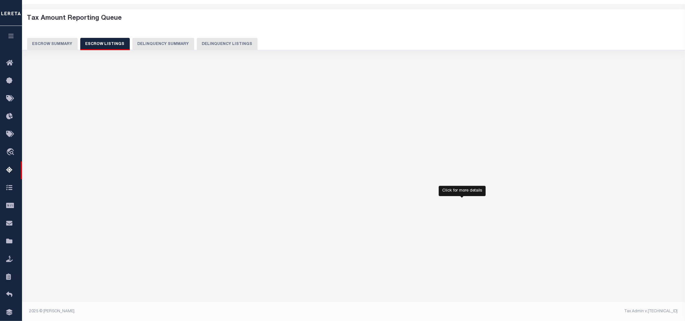
select select "100"
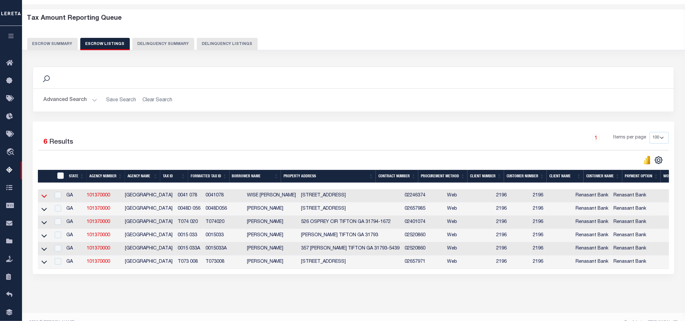
click at [43, 198] on icon at bounding box center [44, 196] width 6 height 7
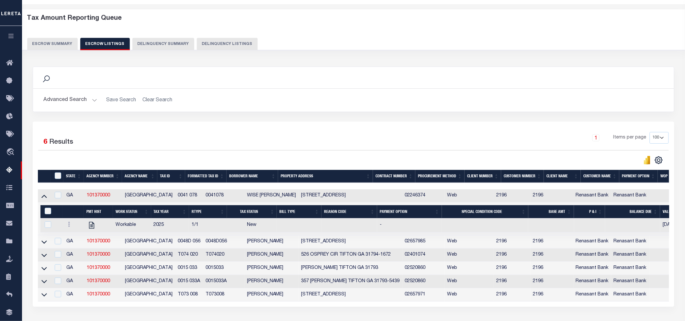
click at [50, 46] on button "Escrow Summary" at bounding box center [52, 44] width 51 height 12
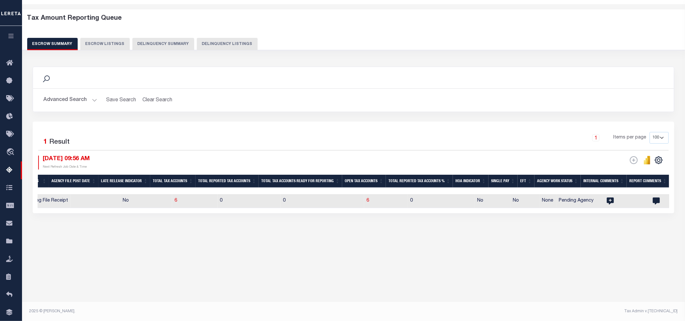
scroll to position [0, 494]
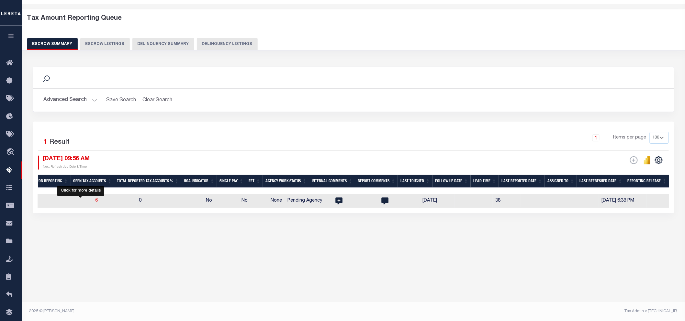
click at [95, 199] on span "6" at bounding box center [96, 201] width 3 height 5
select select "100"
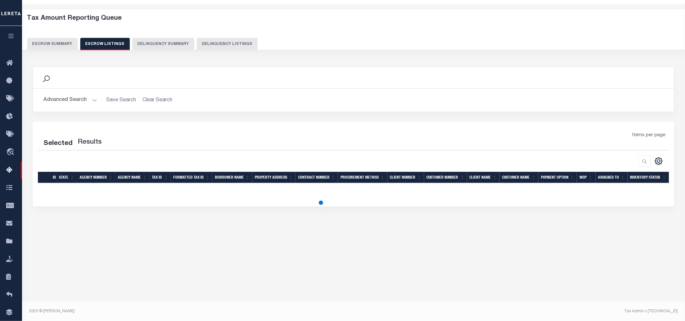
select select "100"
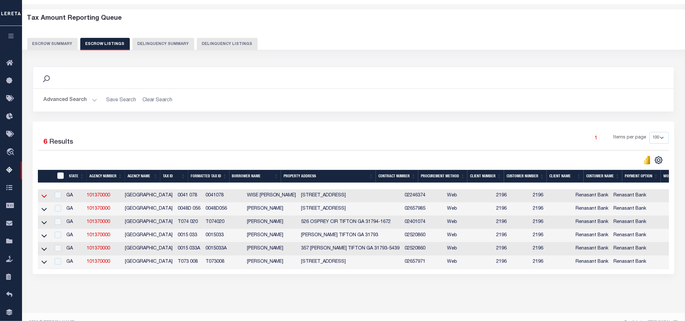
click at [45, 195] on icon at bounding box center [44, 196] width 6 height 7
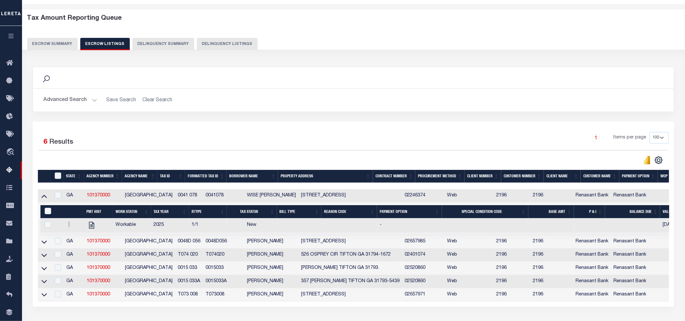
drag, startPoint x: 183, startPoint y: 196, endPoint x: 155, endPoint y: 196, distance: 28.2
click at [155, 196] on tr "GA 101370000 TIFT COUNTY 0041 078 0041078 WISE HENRY THOMA 146 S ACCESS RD CHUL…" at bounding box center [409, 195] width 742 height 13
copy tr "0041 078"
drag, startPoint x: 185, startPoint y: 242, endPoint x: 162, endPoint y: 242, distance: 23.0
click at [175, 242] on td "0048D 056" at bounding box center [189, 241] width 28 height 13
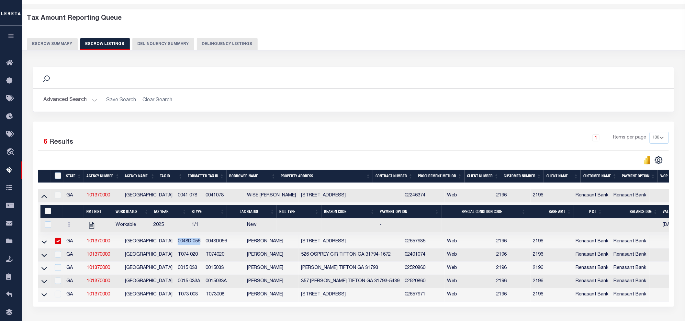
checkbox input "true"
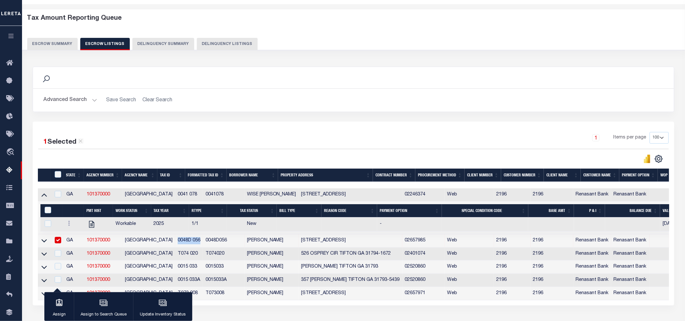
copy td "0048D 056"
drag, startPoint x: 183, startPoint y: 254, endPoint x: 162, endPoint y: 253, distance: 21.1
click at [175, 253] on td "T074 020" at bounding box center [189, 254] width 28 height 13
checkbox input "true"
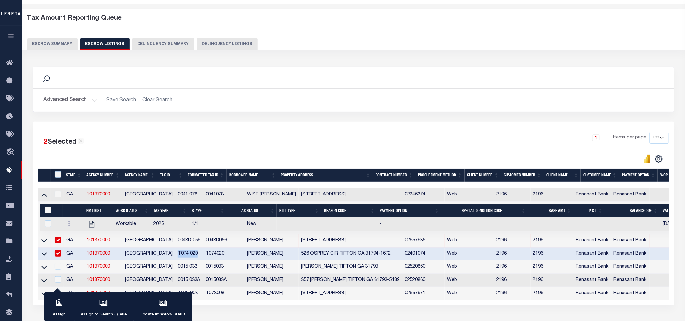
copy td "T074 020"
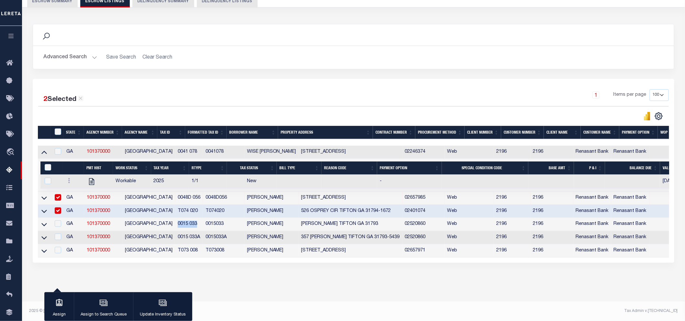
drag, startPoint x: 185, startPoint y: 220, endPoint x: 163, endPoint y: 222, distance: 22.1
click at [175, 222] on td "0015 033" at bounding box center [189, 224] width 28 height 13
checkbox input "true"
copy td "0015 033"
drag, startPoint x: 189, startPoint y: 234, endPoint x: 158, endPoint y: 229, distance: 31.2
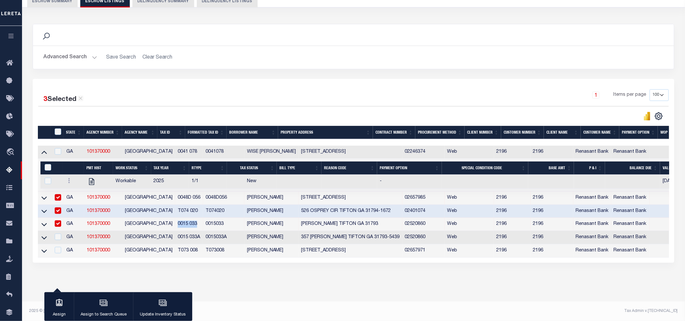
click at [158, 231] on tr "GA 101370000 TIFT COUNTY 0015 033A 0015033A JOHN H GARNER 357 CROMER RD TIFTON …" at bounding box center [409, 237] width 742 height 13
copy tr "0015 033A"
drag, startPoint x: 186, startPoint y: 247, endPoint x: 161, endPoint y: 249, distance: 25.0
click at [175, 249] on td "T073 008" at bounding box center [189, 251] width 28 height 13
checkbox input "true"
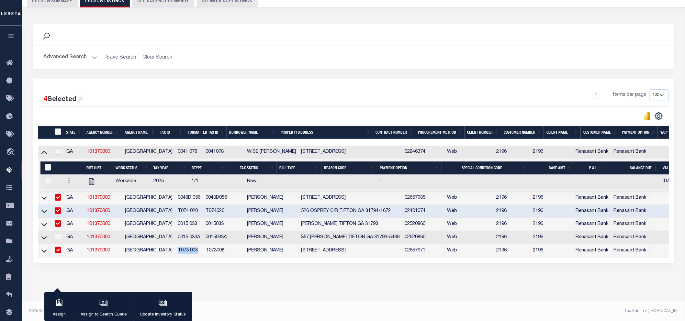
copy td "T073 008"
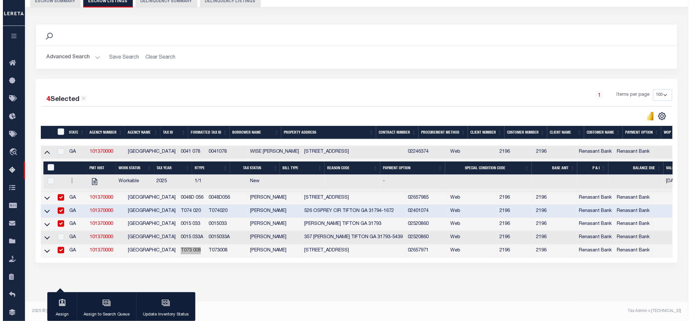
scroll to position [0, 0]
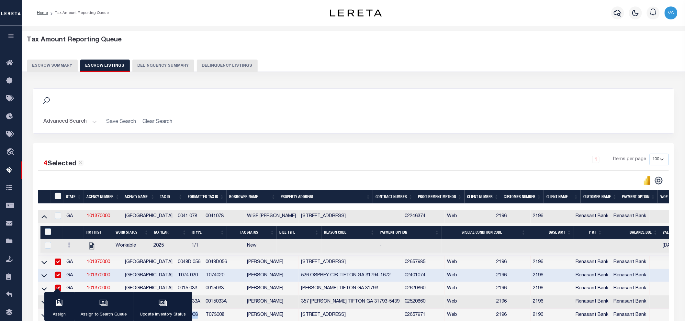
click at [62, 65] on button "Escrow Summary" at bounding box center [52, 66] width 51 height 12
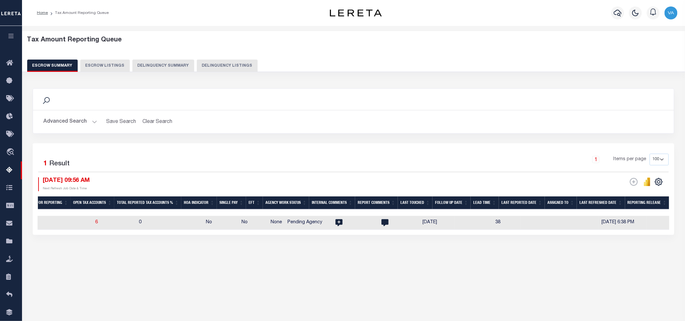
click at [148, 219] on td "0" at bounding box center [169, 223] width 67 height 14
checkbox input "true"
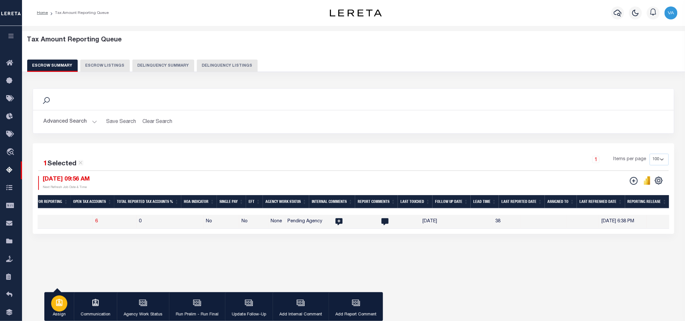
click at [57, 315] on p "Assign" at bounding box center [59, 315] width 16 height 6
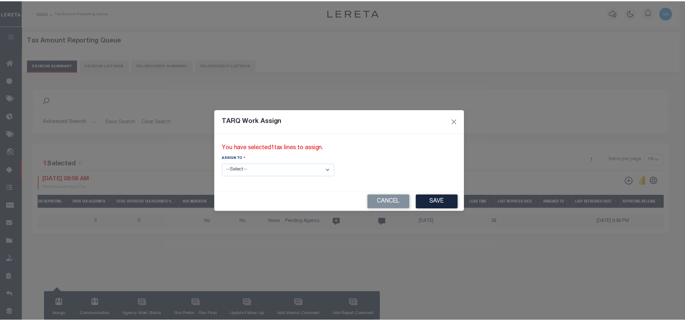
scroll to position [0, 670]
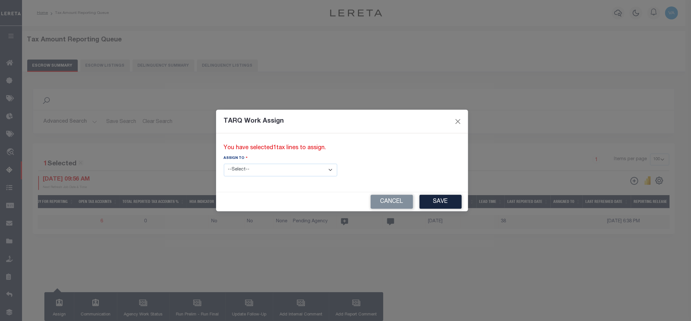
click at [257, 172] on select "--Select-- --Unassigned-- --Unassigned-- Abdul Muzain Adhikary Rinki Agustin Fe…" at bounding box center [280, 170] width 113 height 13
select select "Vamsi Kalikiri"
click at [224, 164] on select "--Select-- --Unassigned-- --Unassigned-- Abdul Muzain Adhikary Rinki Agustin Fe…" at bounding box center [280, 170] width 113 height 13
click at [419, 201] on button "Save" at bounding box center [440, 202] width 42 height 14
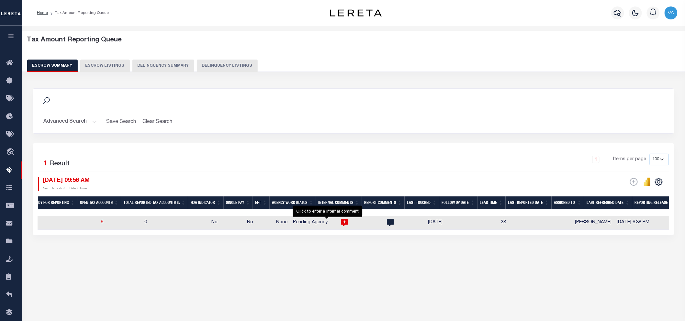
click at [340, 223] on icon at bounding box center [344, 223] width 8 height 8
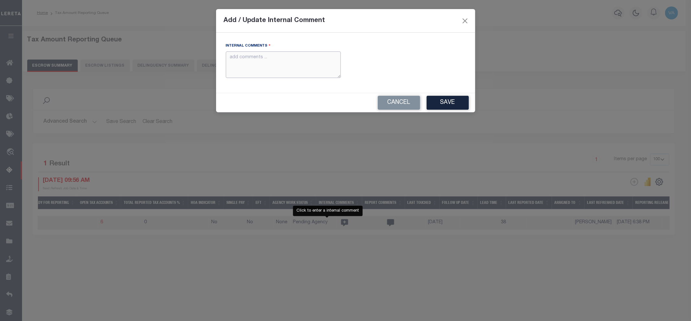
click at [270, 75] on textarea "Internal Comments" at bounding box center [283, 65] width 115 height 27
paste textarea "For GA state 2025 amounts are updated in November"
type textarea "For GA state 2025 amounts are updated in November"
click at [457, 108] on button "Save" at bounding box center [448, 103] width 42 height 14
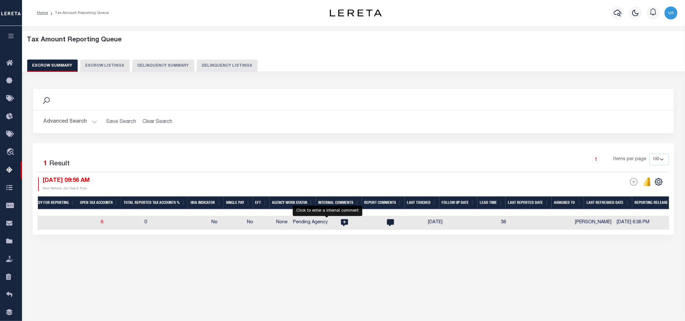
click at [83, 118] on button "Advanced Search" at bounding box center [70, 122] width 54 height 13
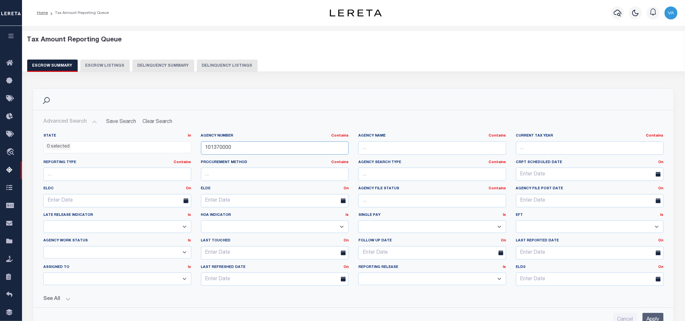
drag, startPoint x: 253, startPoint y: 147, endPoint x: 189, endPoint y: 151, distance: 64.2
click at [189, 151] on div "State In In AK AL AR AZ CA CO CT DC DE FL GA GU HI IA ID IL IN KS KY LA MA MD M…" at bounding box center [354, 212] width 630 height 158
paste input "10372207"
type input "010372207"
click at [655, 315] on input "Apply" at bounding box center [653, 319] width 21 height 13
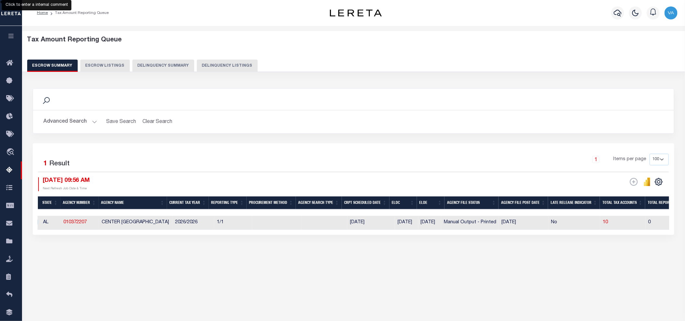
scroll to position [0, 316]
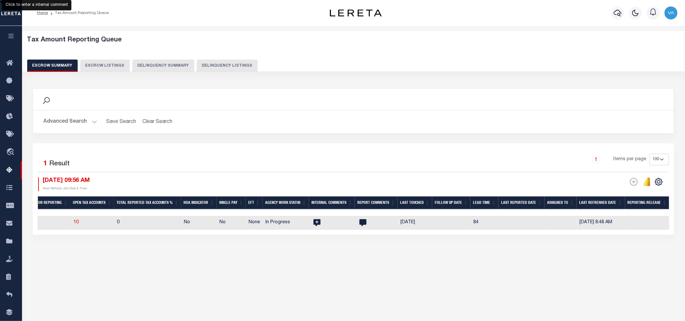
click at [530, 271] on div "Tax Amount Reporting Queue Escrow Summary Escrow Listings In" at bounding box center [354, 153] width 660 height 242
click at [78, 224] on span "10" at bounding box center [75, 222] width 5 height 5
select select "100"
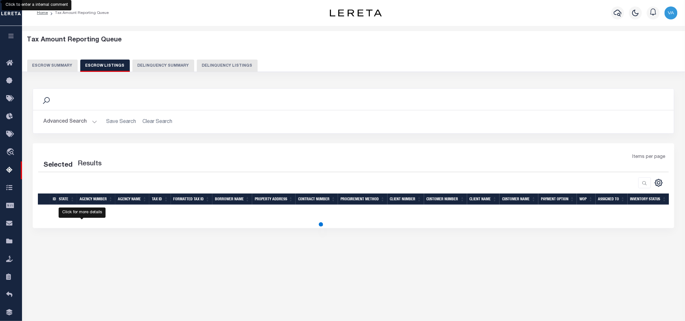
select select "100"
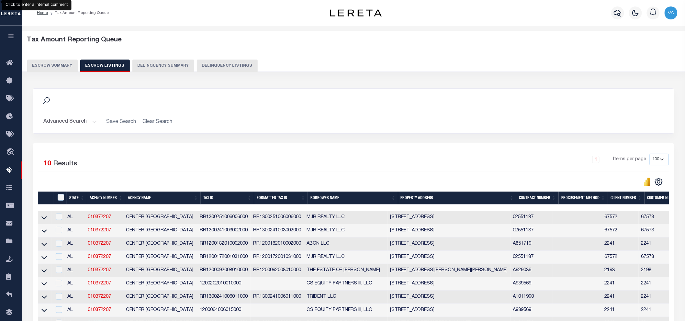
scroll to position [93, 0]
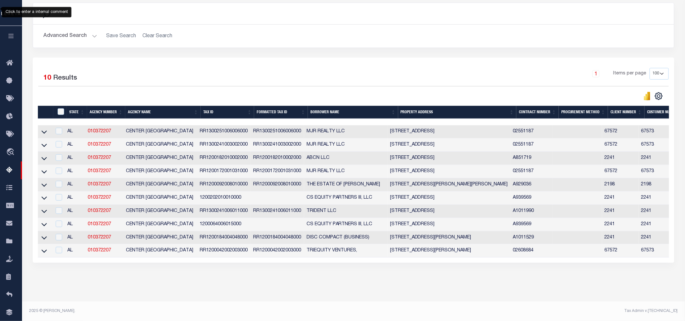
click at [165, 288] on div "Tax Amount Reporting Queue Escrow Summary Escrow Listings In" at bounding box center [354, 124] width 660 height 355
drag, startPoint x: 41, startPoint y: 127, endPoint x: 160, endPoint y: 54, distance: 139.4
click at [160, 58] on div "Selected 10 Results 1 Items per page 10 25 50 100 500" at bounding box center [354, 160] width 642 height 205
click at [45, 131] on icon at bounding box center [44, 132] width 6 height 3
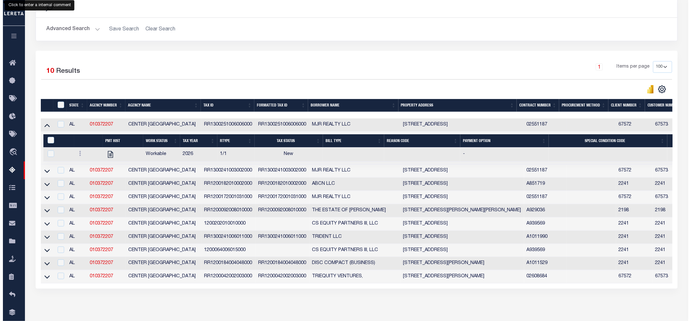
scroll to position [21, 0]
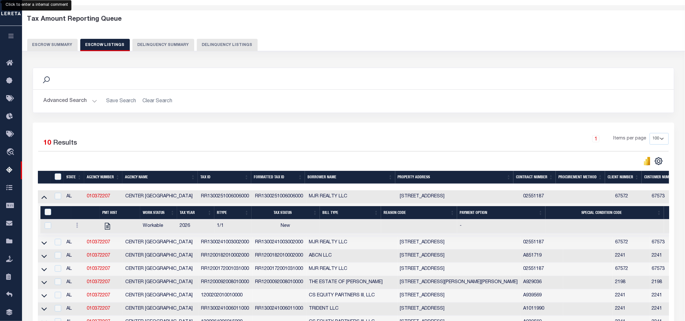
click at [58, 44] on button "Escrow Summary" at bounding box center [52, 45] width 51 height 12
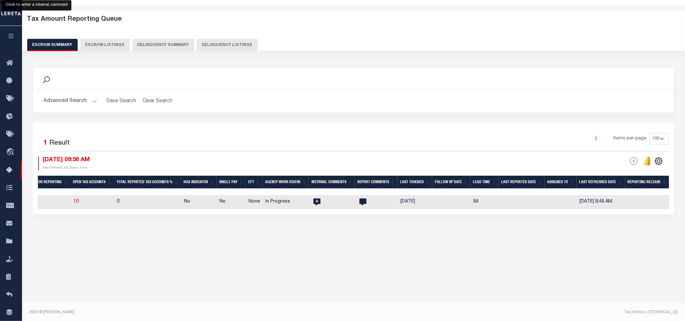
click at [101, 200] on td "10" at bounding box center [93, 202] width 44 height 14
checkbox input "true"
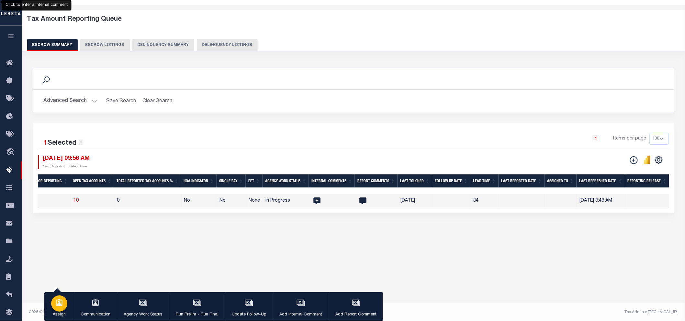
click at [63, 305] on icon "button" at bounding box center [59, 303] width 8 height 8
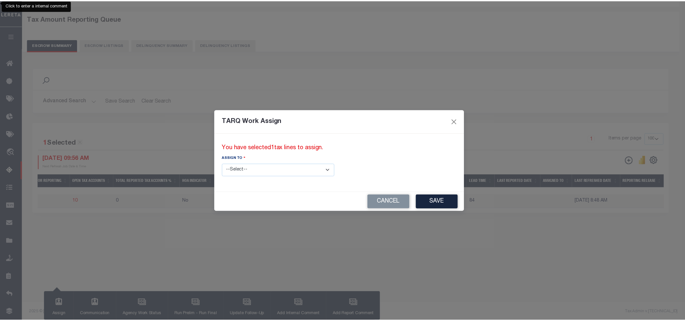
scroll to position [0, 727]
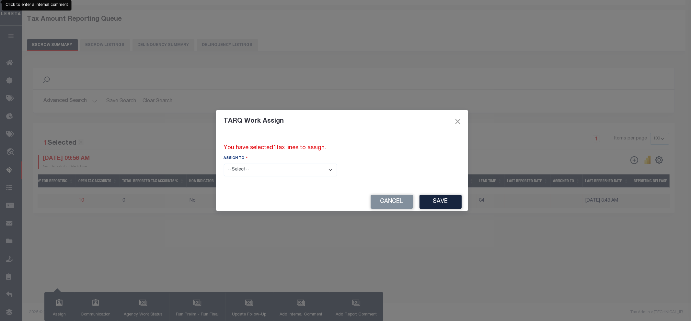
click at [281, 173] on select "--Select-- --Unassigned-- --Unassigned-- Abdul Muzain Adhikary Rinki Agustin Fe…" at bounding box center [280, 170] width 113 height 13
select select "Vamsi Kalikiri"
click at [224, 164] on select "--Select-- --Unassigned-- --Unassigned-- Abdul Muzain Adhikary Rinki Agustin Fe…" at bounding box center [280, 170] width 113 height 13
click at [419, 198] on button "Save" at bounding box center [440, 202] width 42 height 14
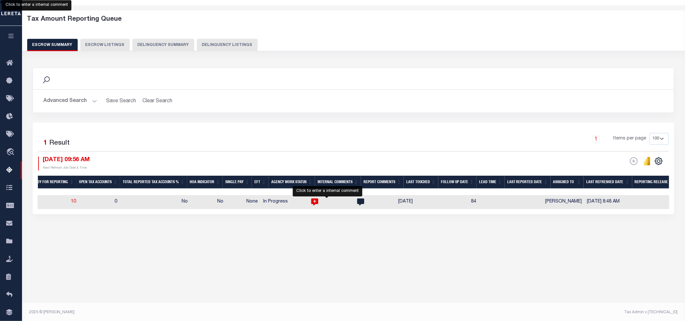
click at [318, 201] on icon at bounding box center [314, 202] width 7 height 7
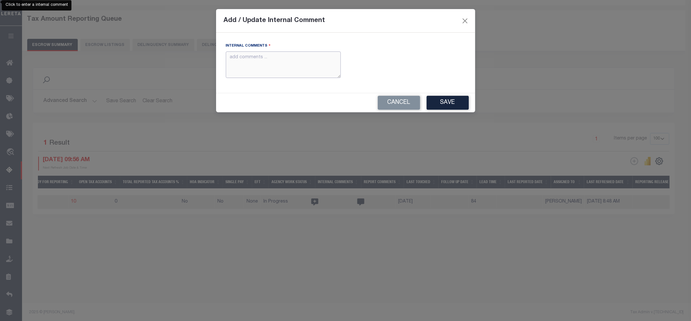
click at [321, 57] on textarea "Internal Comments" at bounding box center [283, 65] width 115 height 27
paste textarea "For AL state 2025 amounts are updated in November"
type textarea "For AL state 2025 amounts are updated in November"
click at [453, 107] on button "Save" at bounding box center [448, 103] width 42 height 14
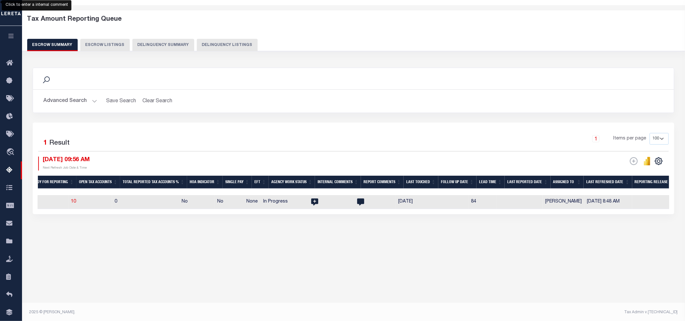
click at [79, 97] on button "Advanced Search" at bounding box center [70, 101] width 54 height 13
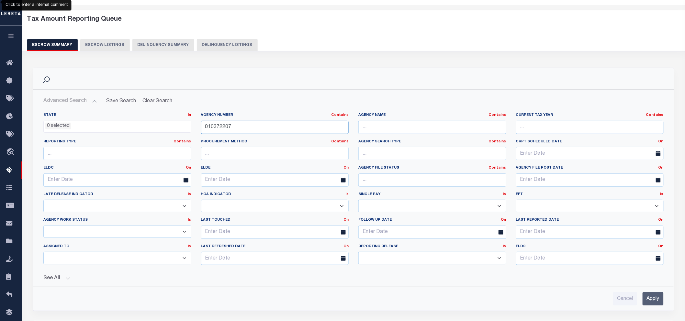
drag, startPoint x: 234, startPoint y: 128, endPoint x: 200, endPoint y: 128, distance: 34.3
click at [200, 128] on div "Agency Number Contains Contains Is 010372207" at bounding box center [275, 126] width 158 height 27
paste input "360200000"
click at [651, 302] on input "Apply" at bounding box center [653, 299] width 21 height 13
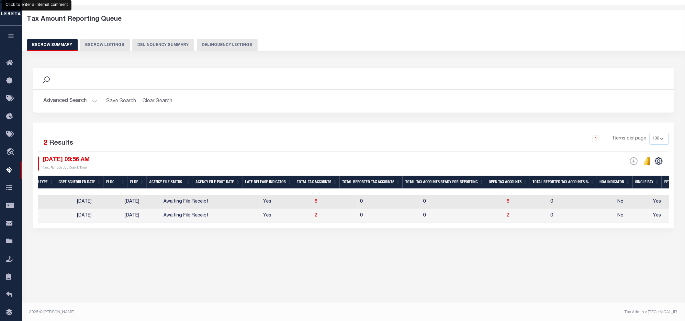
scroll to position [0, 0]
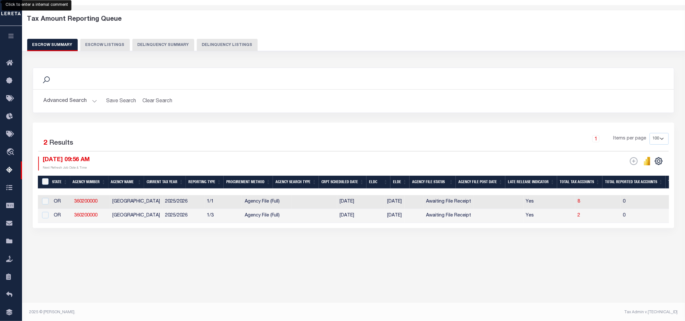
click at [80, 101] on button "Advanced Search" at bounding box center [70, 101] width 54 height 13
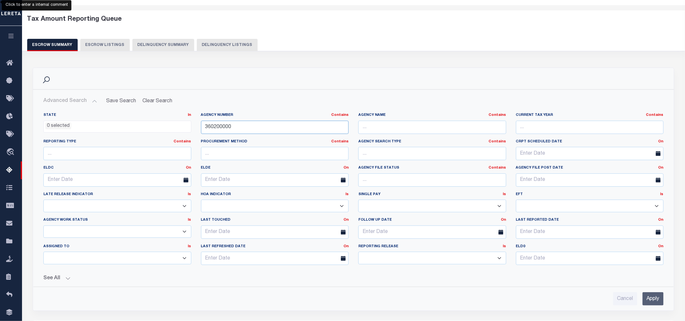
drag, startPoint x: 240, startPoint y: 127, endPoint x: 195, endPoint y: 127, distance: 45.7
click at [195, 127] on div "State In In AK AL AR AZ CA CO CT DC DE FL GA GU HI IA ID IL IN KS KY LA MA MD M…" at bounding box center [354, 192] width 630 height 158
paste input "13079"
type input "130790000"
click at [652, 301] on input "Apply" at bounding box center [653, 299] width 21 height 13
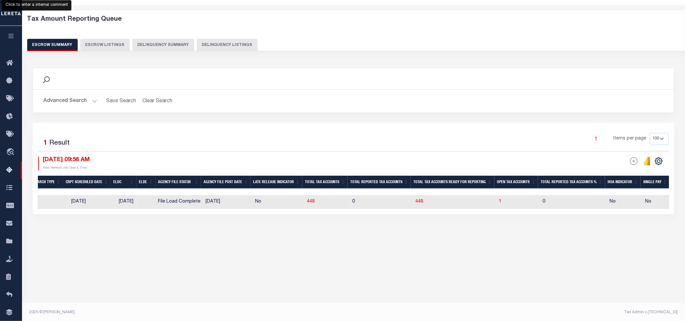
scroll to position [0, 270]
click at [512, 253] on div "Tax Amount Reporting Queue Escrow Summary Escrow Listings In" at bounding box center [354, 133] width 660 height 242
click at [500, 202] on span "1" at bounding box center [499, 202] width 3 height 5
select select "100"
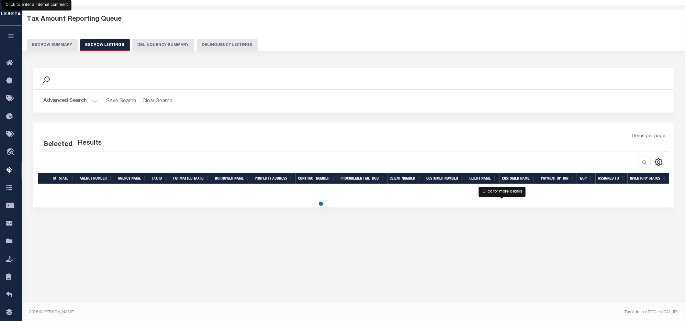
select select "100"
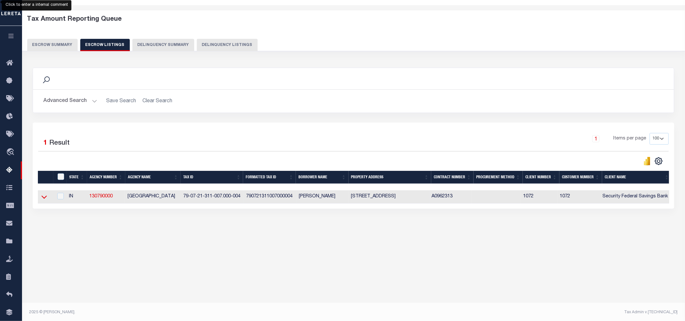
click at [45, 199] on icon at bounding box center [44, 197] width 6 height 3
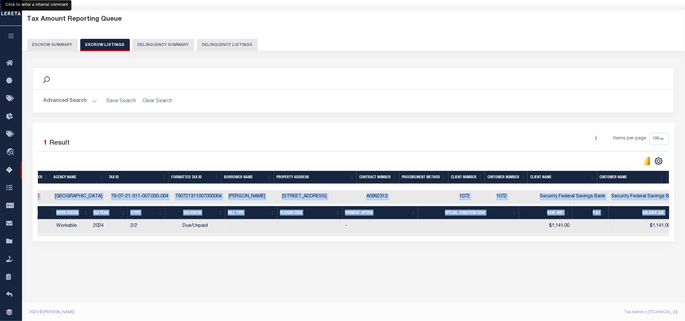
scroll to position [0, 97]
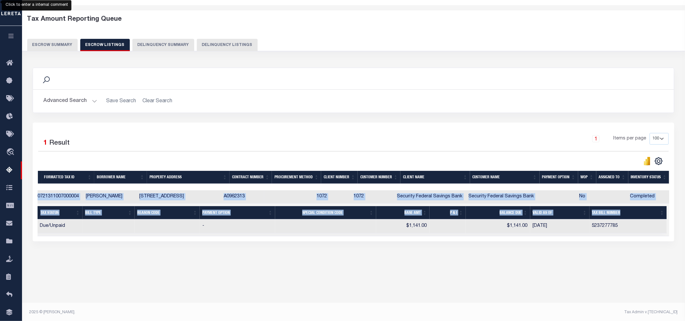
drag, startPoint x: 509, startPoint y: 237, endPoint x: 459, endPoint y: 246, distance: 50.5
click at [529, 248] on div "Search Advanced Search Save Search Clear Search In In AK AL AR AZ CA CO CT" at bounding box center [354, 161] width 651 height 200
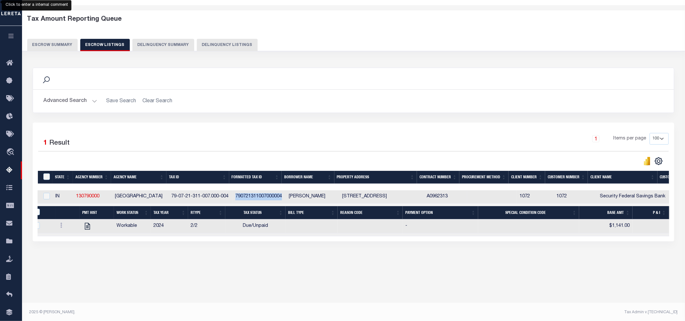
drag, startPoint x: 284, startPoint y: 198, endPoint x: 228, endPoint y: 199, distance: 55.4
click at [228, 199] on tr "IN 130790000 TIPPECANOE COUNTY 79-07-21-311-007.000-004 790721311007000004 Jair…" at bounding box center [450, 196] width 846 height 13
copy tr "790721311007000004"
click at [48, 176] on input "ID" at bounding box center [46, 177] width 6 height 6
checkbox input "true"
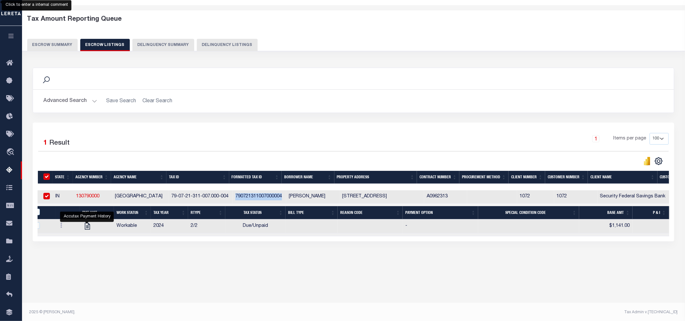
checkbox input "true"
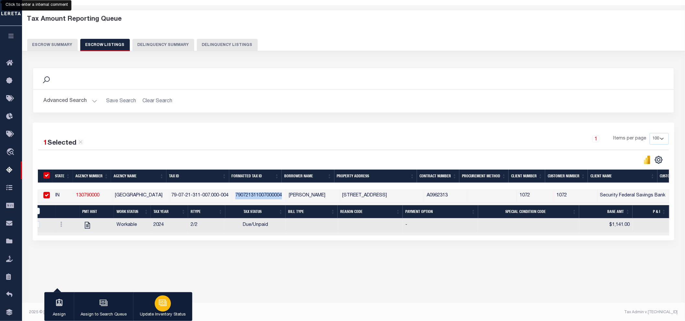
click at [175, 309] on button "Update Inventory Status" at bounding box center [162, 307] width 59 height 29
select select "4"
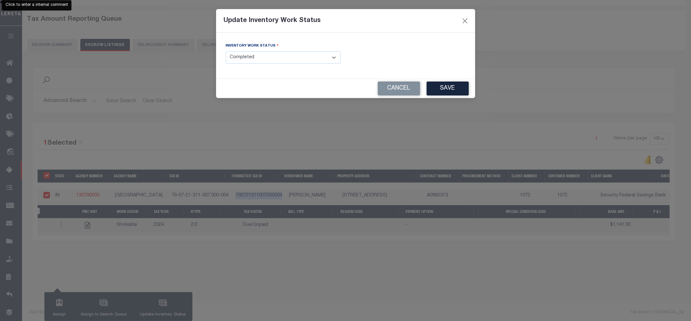
click at [283, 57] on select "- Select Inventory Status - Manual - Exception Pended - Awaiting Search Late Ad…" at bounding box center [283, 58] width 115 height 13
click at [448, 84] on button "Save" at bounding box center [448, 89] width 42 height 14
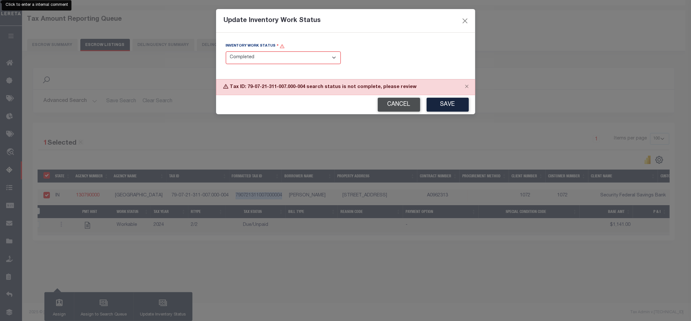
click at [398, 105] on button "Cancel" at bounding box center [399, 105] width 42 height 14
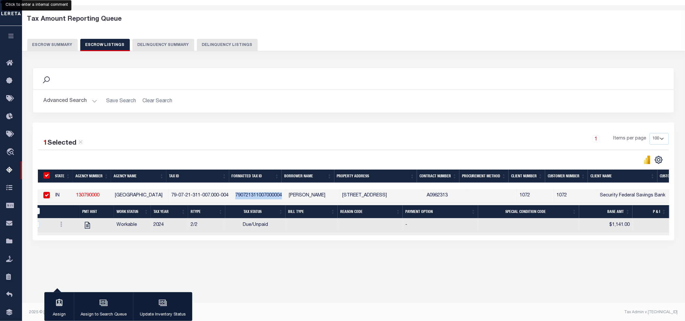
scroll to position [0, 0]
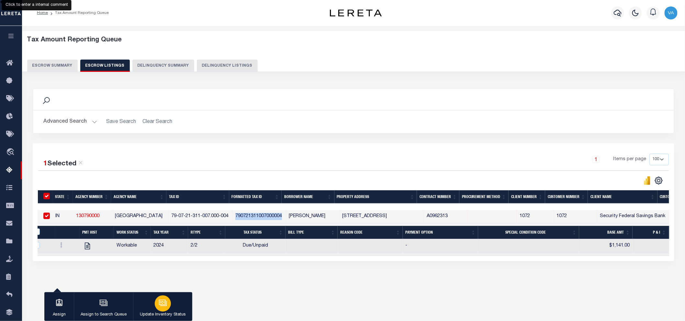
click at [172, 310] on button "Update Inventory Status" at bounding box center [162, 307] width 59 height 29
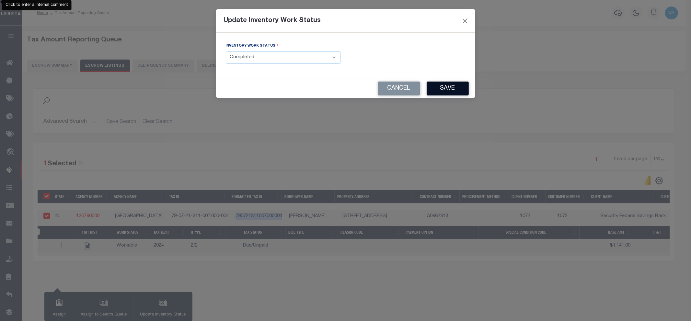
click at [447, 91] on button "Save" at bounding box center [448, 89] width 42 height 14
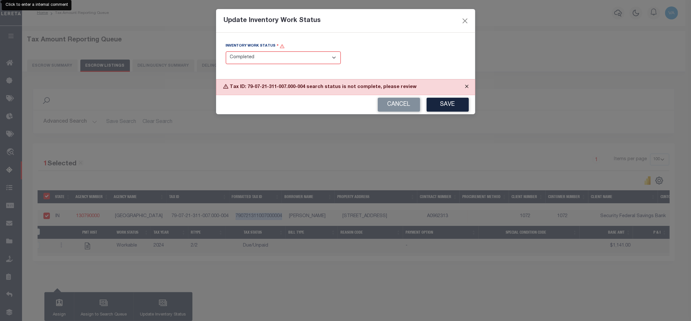
click at [466, 86] on button "Close" at bounding box center [467, 87] width 16 height 14
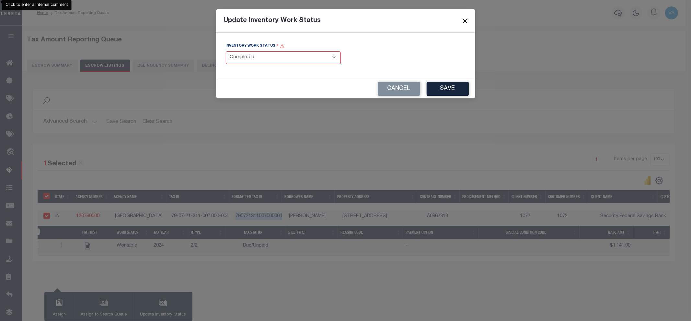
click at [463, 19] on button "Close" at bounding box center [465, 21] width 8 height 8
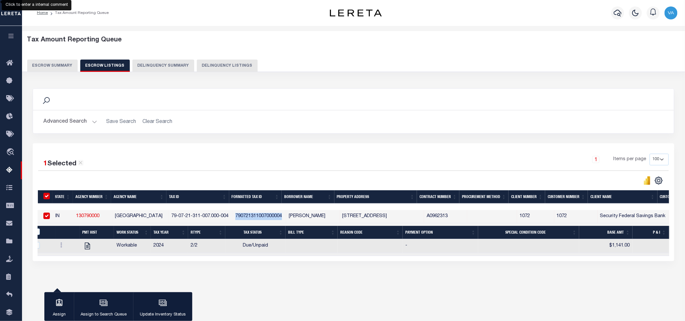
click at [63, 67] on button "Escrow Summary" at bounding box center [52, 66] width 51 height 12
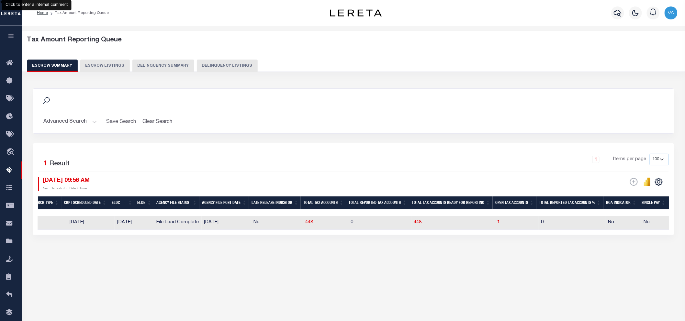
click at [336, 224] on td "448" at bounding box center [325, 223] width 45 height 14
checkbox input "true"
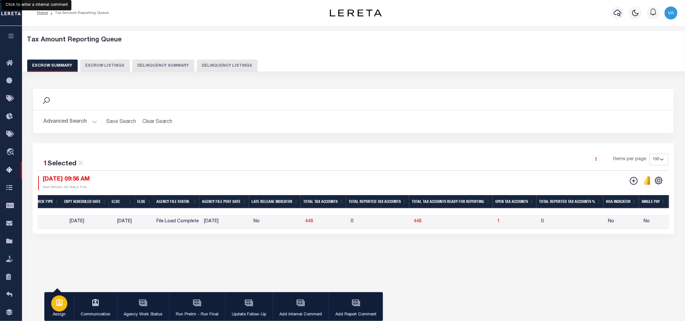
click at [56, 311] on div "button" at bounding box center [59, 304] width 16 height 16
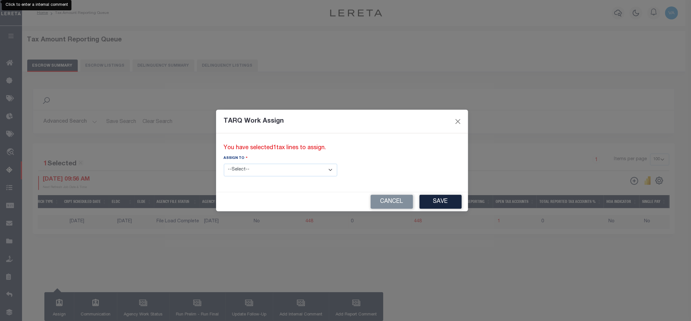
click at [247, 172] on select "--Select-- --Unassigned-- --Unassigned-- Abdul Muzain Adhikary Rinki Agustin Fe…" at bounding box center [280, 170] width 113 height 13
select select "Vamsi Kalikiri"
click at [224, 164] on select "--Select-- --Unassigned-- --Unassigned-- Abdul Muzain Adhikary Rinki Agustin Fe…" at bounding box center [280, 170] width 113 height 13
click at [419, 200] on button "Save" at bounding box center [440, 202] width 42 height 14
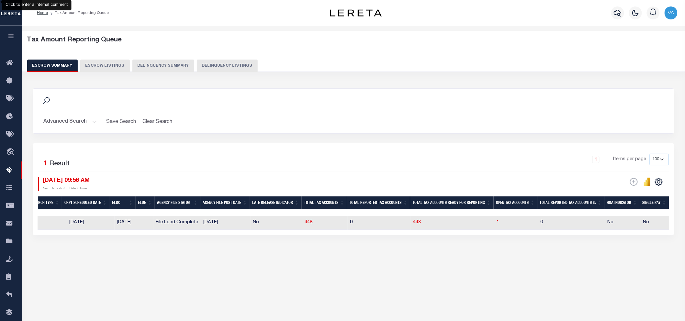
click at [357, 221] on td "0" at bounding box center [379, 223] width 63 height 14
checkbox input "true"
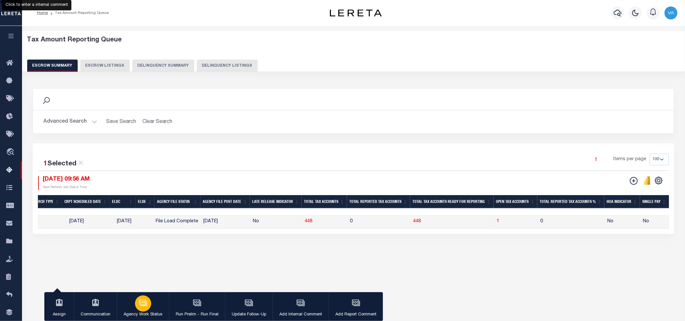
click at [153, 309] on button "Agency Work Status" at bounding box center [143, 307] width 52 height 29
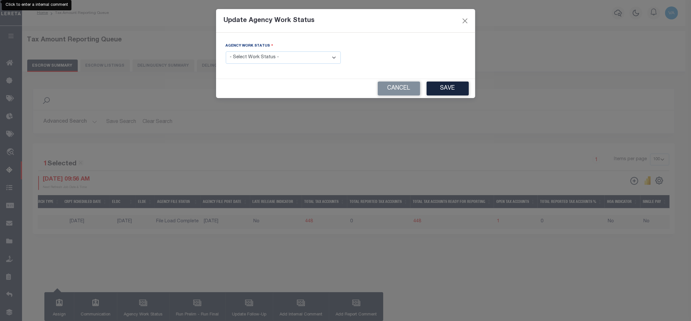
click at [310, 56] on select "- Select Work Status - New In Progress Pending Agency Follow-up Pending QC Read…" at bounding box center [283, 58] width 115 height 13
select select "7"
click at [226, 52] on select "- Select Work Status - New In Progress Pending Agency Follow-up Pending QC Read…" at bounding box center [283, 58] width 115 height 13
click at [450, 89] on button "Save" at bounding box center [448, 89] width 42 height 14
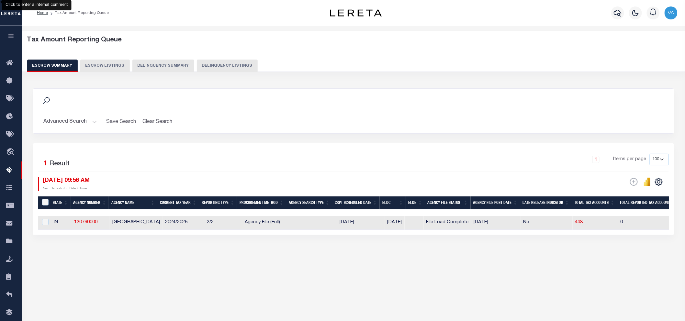
click at [77, 121] on button "Advanced Search" at bounding box center [70, 122] width 54 height 13
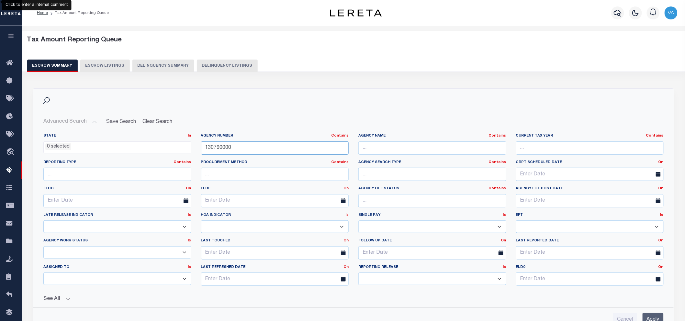
drag, startPoint x: 232, startPoint y: 150, endPoint x: 196, endPoint y: 145, distance: 36.6
click at [196, 145] on div "Agency Number Contains Contains Is 130790000" at bounding box center [275, 146] width 158 height 27
paste input "421672001"
type input "421672001"
click at [649, 318] on input "Apply" at bounding box center [653, 319] width 21 height 13
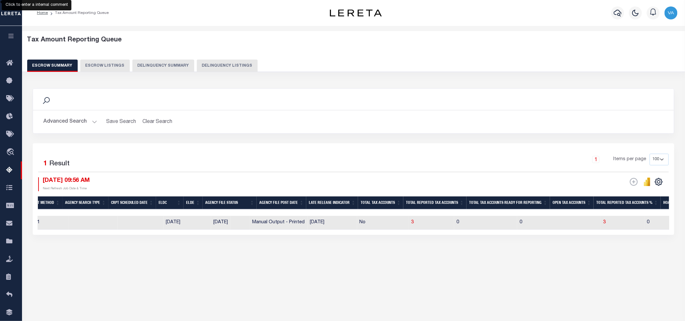
scroll to position [0, 286]
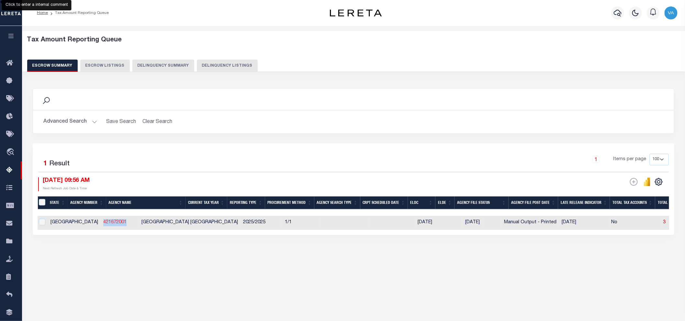
drag, startPoint x: 98, startPoint y: 223, endPoint x: 71, endPoint y: 223, distance: 26.2
click at [101, 223] on td "421672001" at bounding box center [120, 223] width 38 height 14
checkbox input "true"
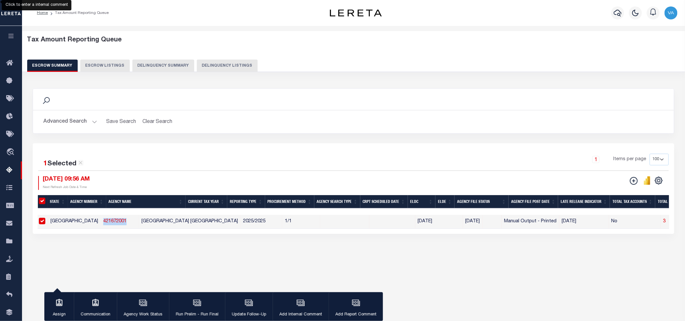
copy link "421672001"
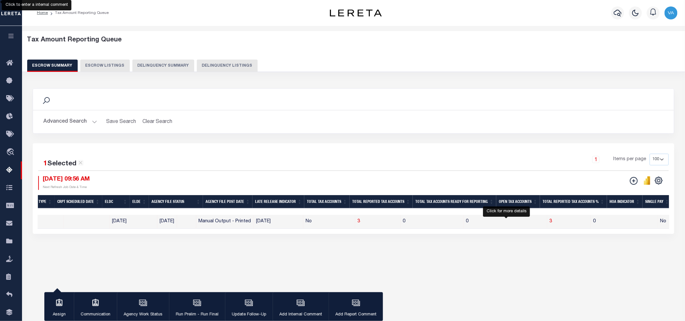
click at [550, 222] on span "3" at bounding box center [551, 221] width 3 height 5
select select "100"
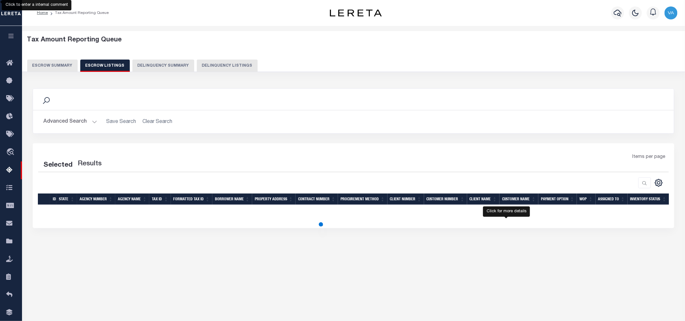
select select "100"
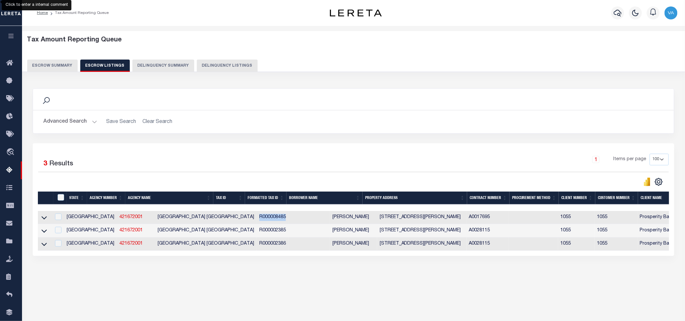
drag, startPoint x: 245, startPoint y: 219, endPoint x: 217, endPoint y: 218, distance: 28.2
click at [257, 218] on td "R000008485" at bounding box center [273, 217] width 32 height 13
checkbox input "false"
checkbox input "true"
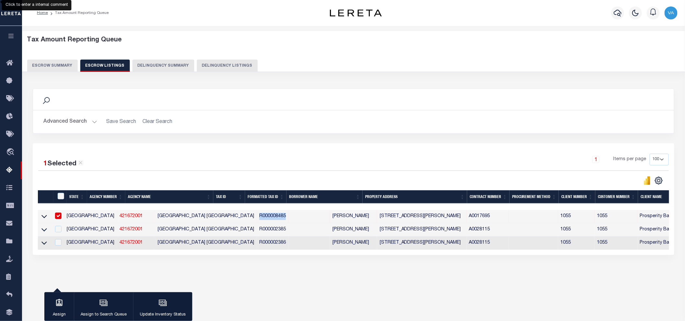
copy td "R000008485"
drag, startPoint x: 247, startPoint y: 230, endPoint x: 212, endPoint y: 233, distance: 34.8
click at [212, 233] on tr "TX 421672001 MILLS COUNTY APPRAISAL DISTRICT R000002385 CALVIN KENNETH MCCUTCHE…" at bounding box center [442, 230] width 809 height 13
copy tr "R000002385"
drag, startPoint x: 246, startPoint y: 243, endPoint x: 217, endPoint y: 244, distance: 28.2
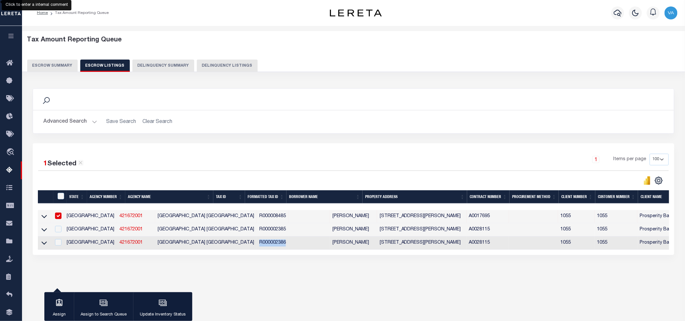
click at [217, 244] on tr "TX 421672001 MILLS COUNTY APPRAISAL DISTRICT R000002386 CALVIN KENNETH MCCUTCHE…" at bounding box center [442, 243] width 809 height 13
click at [64, 65] on button "Escrow Summary" at bounding box center [52, 66] width 51 height 12
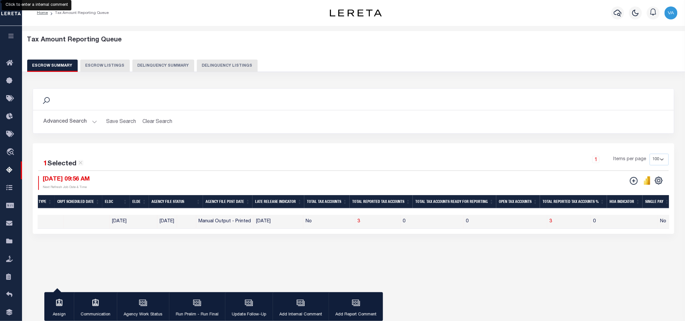
click at [355, 224] on td "3" at bounding box center [377, 222] width 45 height 14
checkbox input "false"
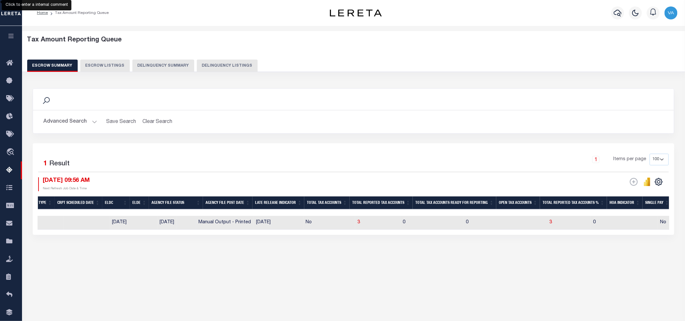
click at [304, 223] on td "No" at bounding box center [330, 223] width 52 height 14
checkbox input "true"
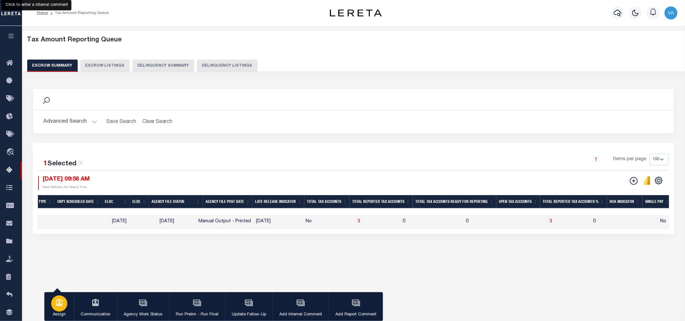
click at [60, 310] on div "button" at bounding box center [59, 304] width 16 height 16
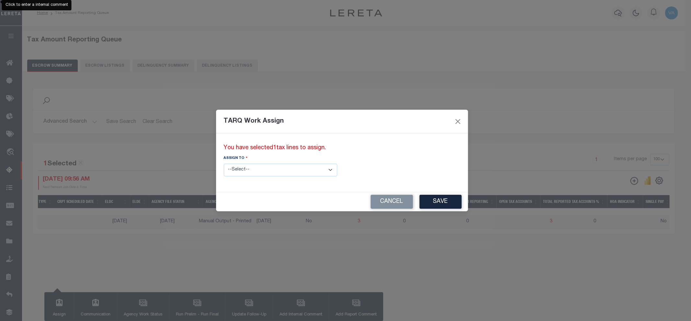
click at [284, 170] on select "--Select-- --Unassigned-- --Unassigned-- Abdul Muzain Adhikary Rinki Agustin Fe…" at bounding box center [280, 170] width 113 height 13
select select "Vamsi Kalikiri"
click at [224, 164] on select "--Select-- --Unassigned-- --Unassigned-- Abdul Muzain Adhikary Rinki Agustin Fe…" at bounding box center [280, 170] width 113 height 13
click at [419, 198] on button "Save" at bounding box center [440, 202] width 42 height 14
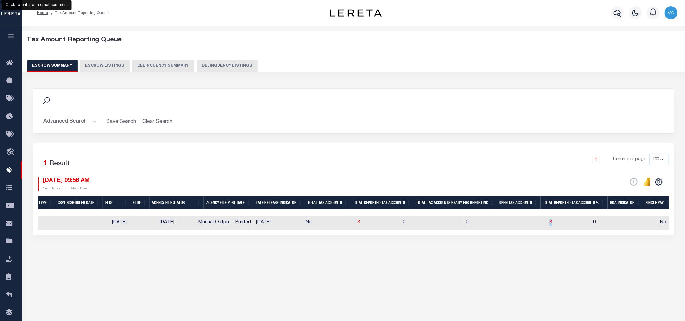
drag, startPoint x: 467, startPoint y: 230, endPoint x: 523, endPoint y: 228, distance: 56.4
click at [523, 228] on tr "TX 421672001 MILLS COUNTY APPRAISAL DISTRICT 2025/2025 1/1 11/18/2025 01/30/202…" at bounding box center [442, 223] width 1427 height 14
click at [477, 259] on div "Tax Amount Reporting Queue Escrow Summary Escrow Listings In" at bounding box center [354, 153] width 660 height 242
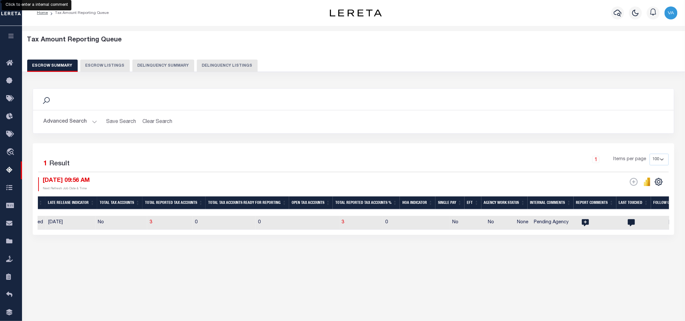
scroll to position [0, 519]
click at [581, 225] on icon at bounding box center [584, 223] width 7 height 7
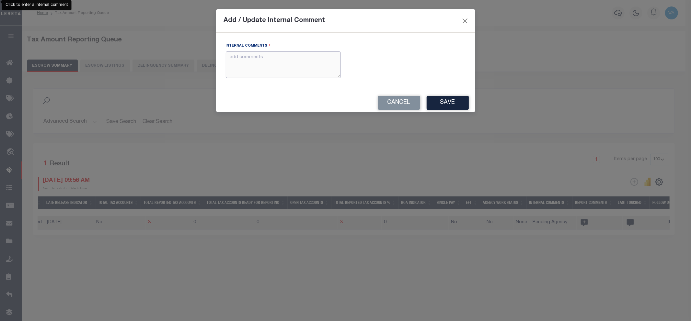
click at [266, 68] on textarea "Internal Comments" at bounding box center [283, 65] width 115 height 27
paste textarea "For TX state 2025 amounts are updated in November"
type textarea "For TX state 2025 amounts are updated in November"
click at [437, 102] on button "Save" at bounding box center [448, 103] width 42 height 14
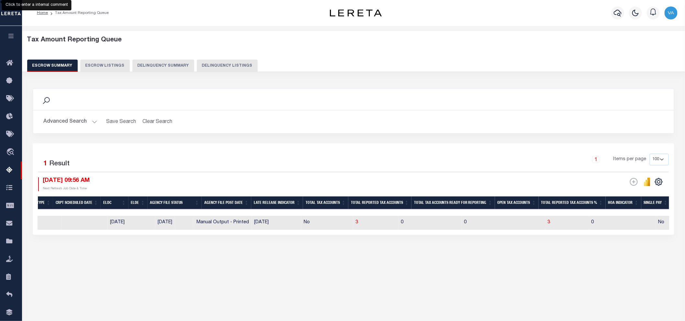
scroll to position [0, 303]
click at [69, 127] on button "Advanced Search" at bounding box center [70, 122] width 54 height 13
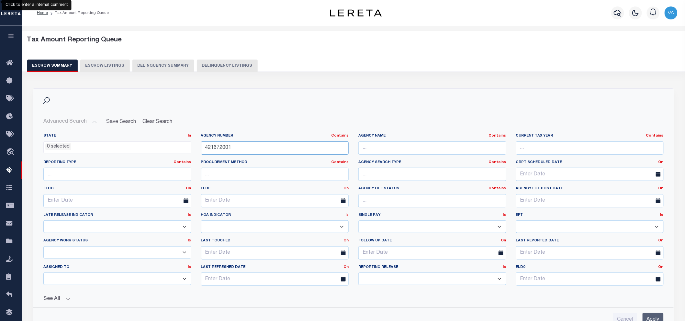
drag, startPoint x: 235, startPoint y: 150, endPoint x: 206, endPoint y: 146, distance: 29.0
click at [206, 146] on input "421672001" at bounding box center [275, 148] width 148 height 13
paste input "039"
type input "420392001"
click at [652, 315] on input "Apply" at bounding box center [653, 319] width 21 height 13
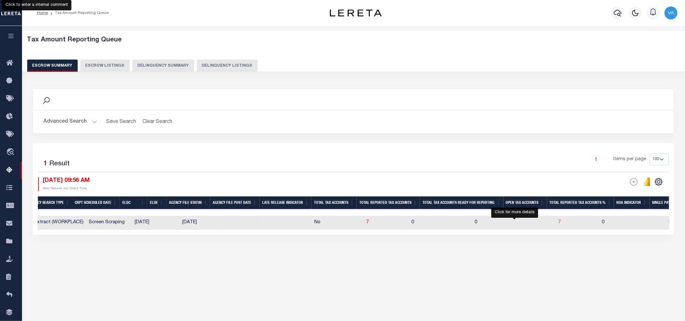
click at [559, 222] on span "7" at bounding box center [560, 222] width 3 height 5
select select "100"
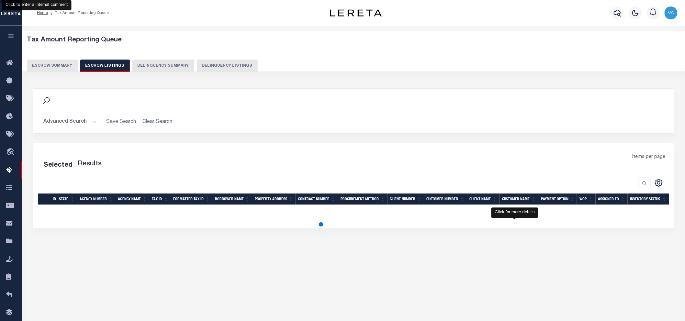
select select "100"
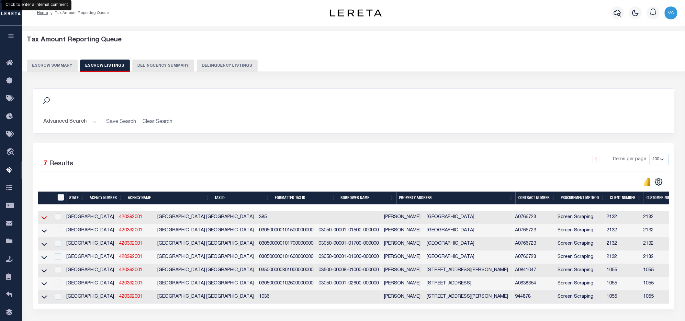
click at [47, 218] on icon at bounding box center [44, 217] width 6 height 7
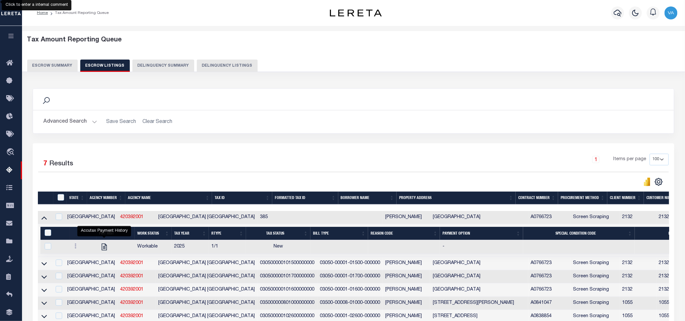
click at [416, 120] on h2 "Advanced Search Save Search Clear Search" at bounding box center [353, 122] width 631 height 13
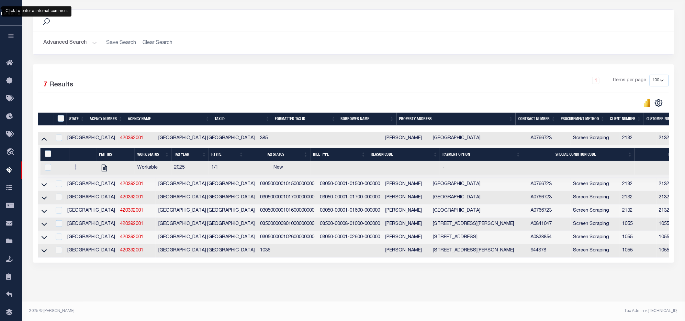
scroll to position [13, 0]
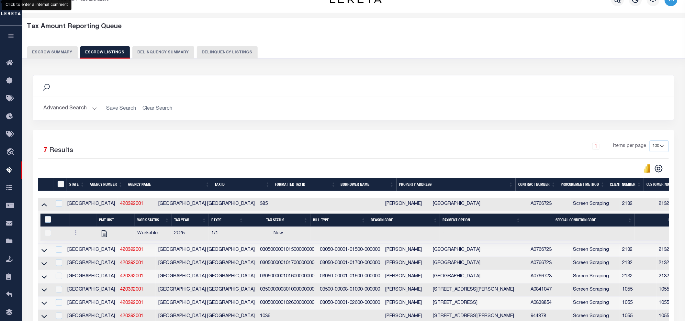
click at [445, 155] on div "1 Items per page 10 25 50 100 500" at bounding box center [434, 149] width 471 height 17
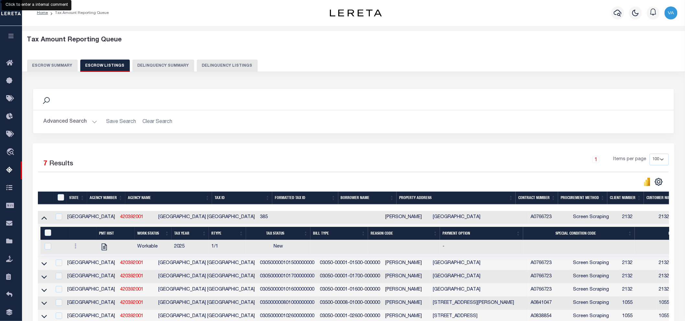
click at [518, 145] on div "Selected 7 Results 1 Items per page 10 25 50 100 500" at bounding box center [354, 242] width 642 height 199
click at [595, 91] on div "Search" at bounding box center [353, 99] width 641 height 21
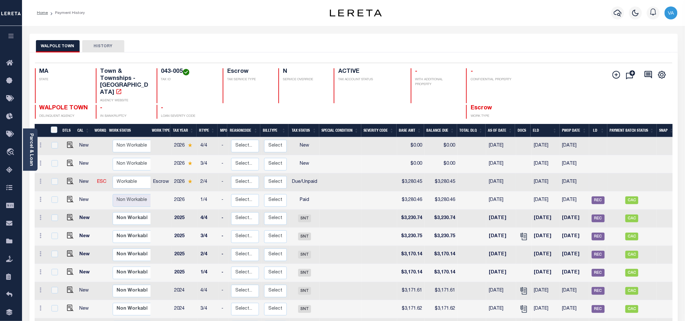
click at [306, 178] on td "Due/Unpaid" at bounding box center [305, 183] width 30 height 18
checkbox input "true"
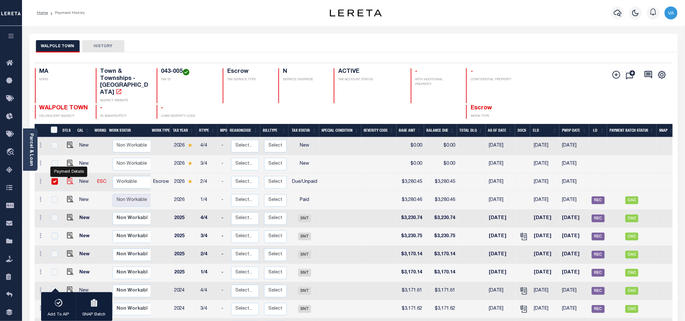
click at [68, 178] on img "" at bounding box center [70, 181] width 6 height 6
checkbox input "false"
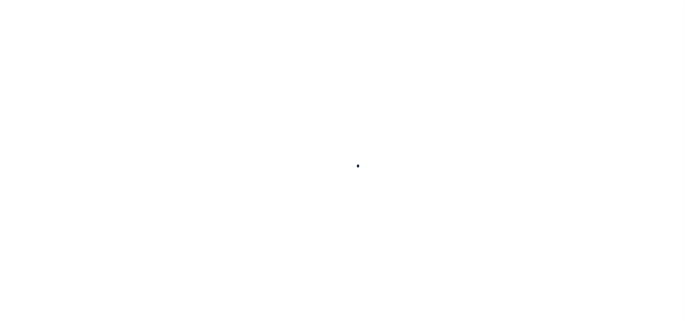
checkbox input "false"
type input "N/A"
type input "[DATE]"
select select "DUE"
type input "$3,280.45"
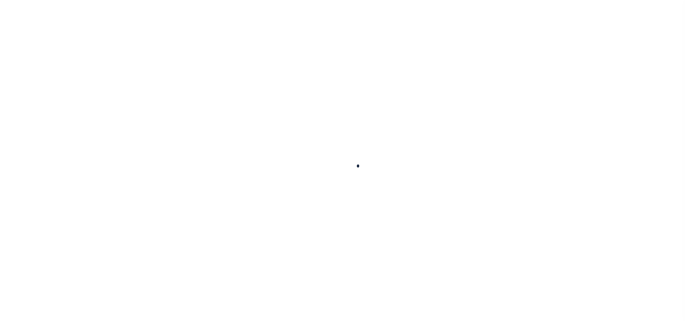
type input "$3,280.45"
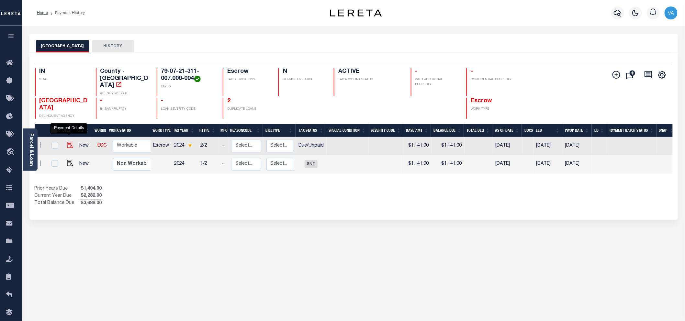
click at [68, 142] on img "" at bounding box center [70, 145] width 6 height 6
checkbox input "true"
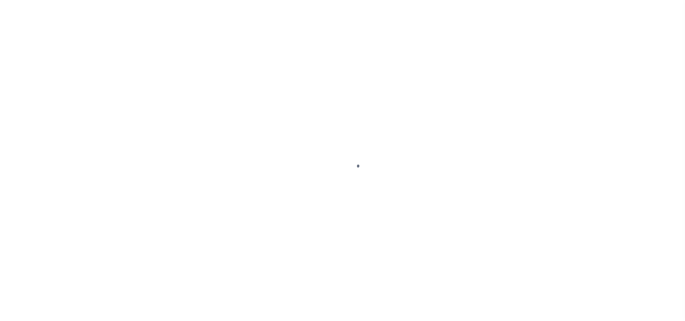
select select "DUE"
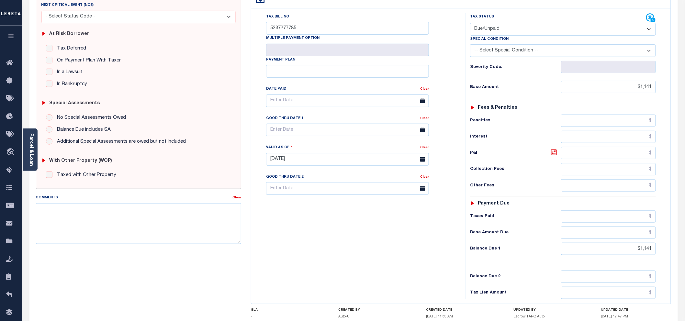
scroll to position [144, 0]
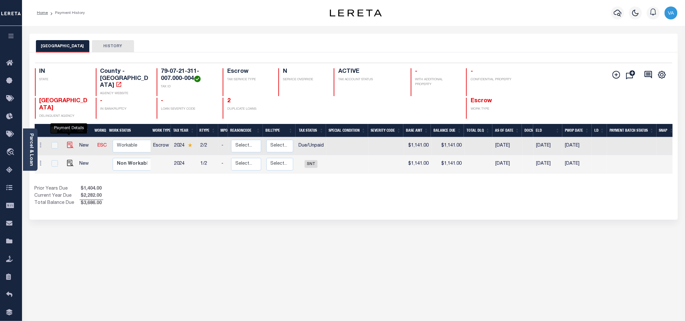
click at [67, 143] on img "" at bounding box center [70, 145] width 6 height 6
checkbox input "true"
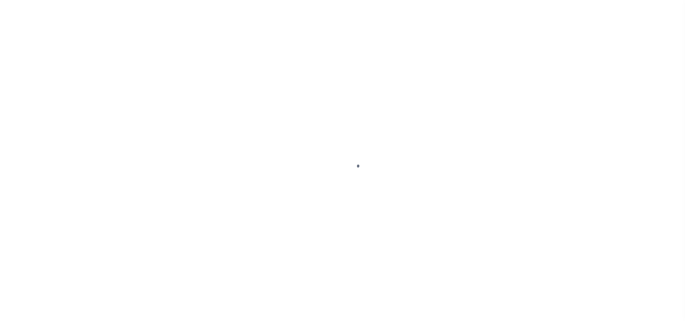
select select "DUE"
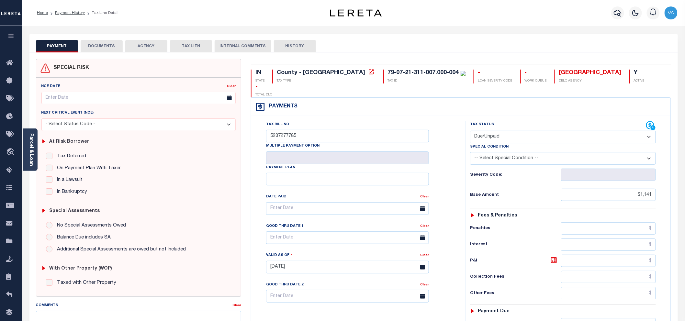
click at [108, 41] on button "DOCUMENTS" at bounding box center [102, 46] width 42 height 12
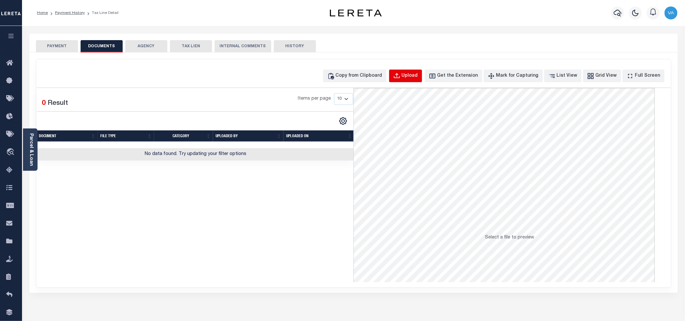
click at [418, 75] on div "Upload" at bounding box center [410, 76] width 16 height 7
select select "POP"
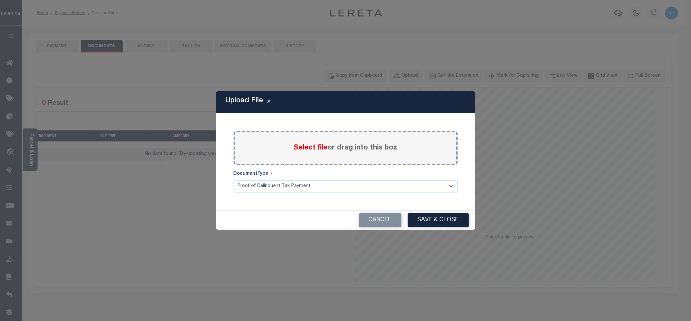
click at [312, 147] on span "Select file" at bounding box center [311, 147] width 34 height 7
click at [0, 0] on input "Select file or drag into this box" at bounding box center [0, 0] width 0 height 0
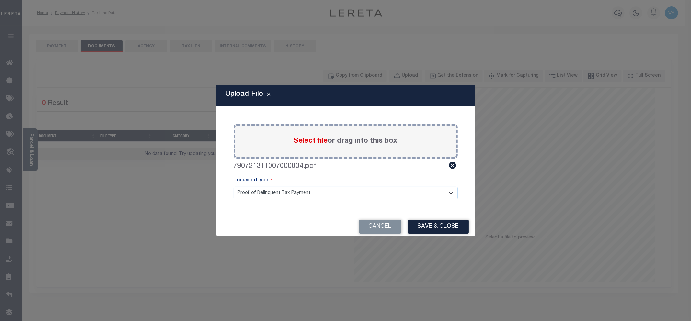
click at [426, 224] on button "Save & Close" at bounding box center [438, 227] width 61 height 14
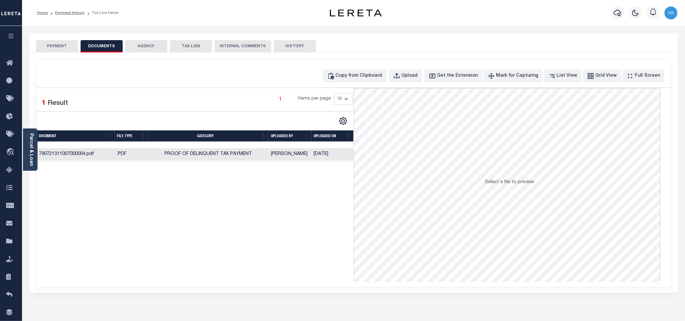
click at [57, 47] on button "PAYMENT" at bounding box center [57, 46] width 42 height 12
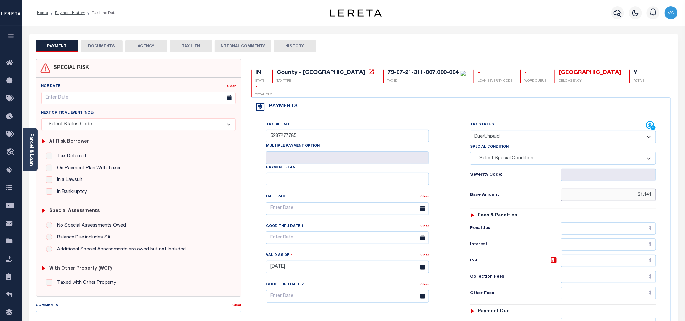
click at [652, 189] on input "$1,141" at bounding box center [608, 195] width 95 height 12
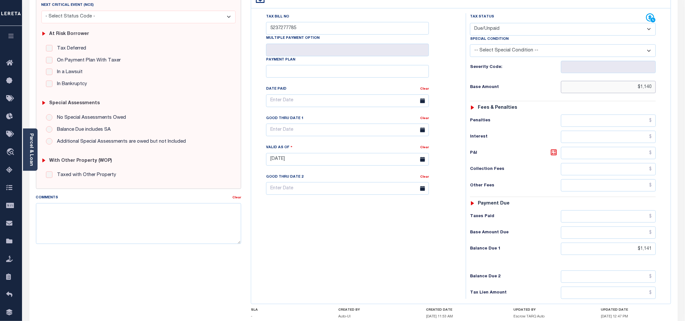
type input "$1,140"
type input "[DATE]"
type input "$1,140.00"
click at [653, 243] on input "$1,141" at bounding box center [608, 249] width 95 height 12
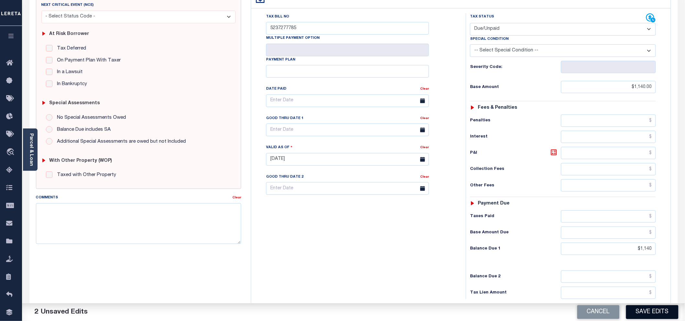
type input "$1,140.00"
click at [659, 315] on button "Save Edits" at bounding box center [652, 312] width 52 height 14
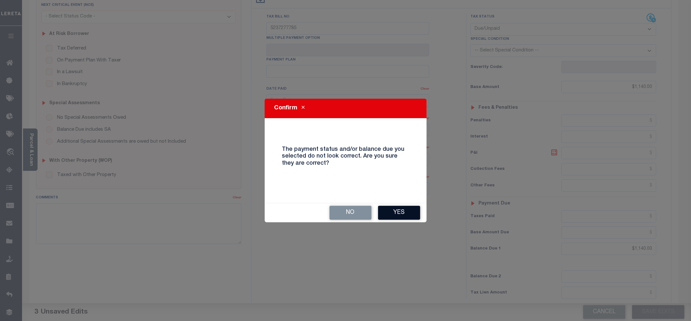
click at [407, 209] on button "Yes" at bounding box center [399, 213] width 42 height 14
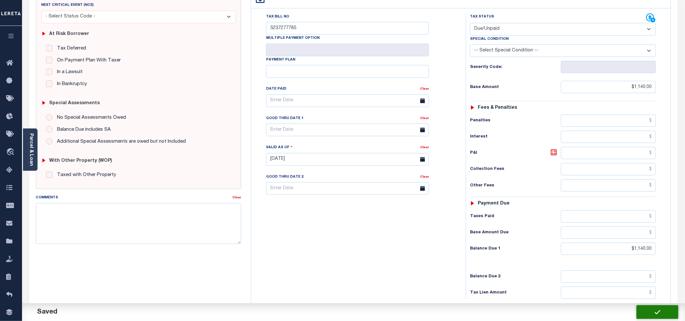
checkbox input "false"
type input "$1,140"
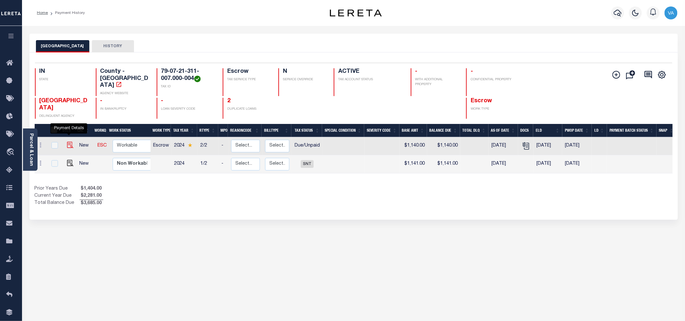
click at [69, 142] on img "" at bounding box center [70, 145] width 6 height 6
checkbox input "true"
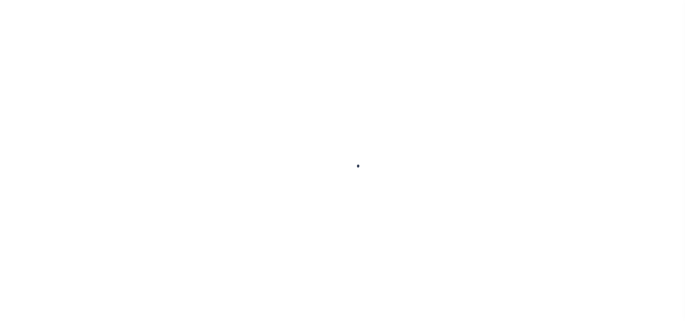
select select "DUE"
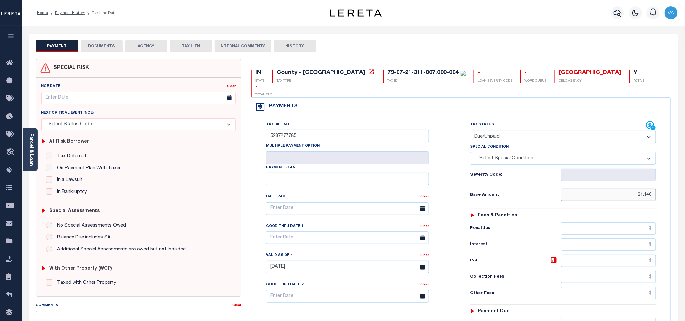
click at [652, 189] on input "$1,140" at bounding box center [608, 195] width 95 height 12
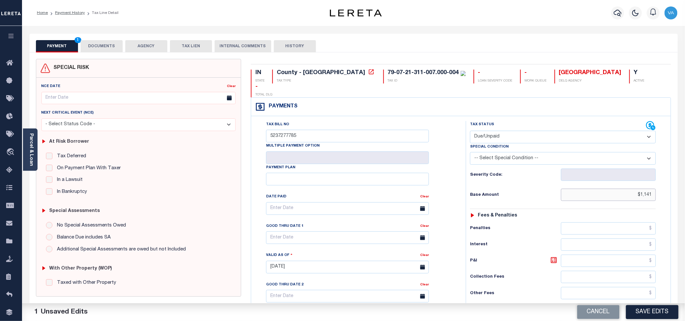
scroll to position [72, 0]
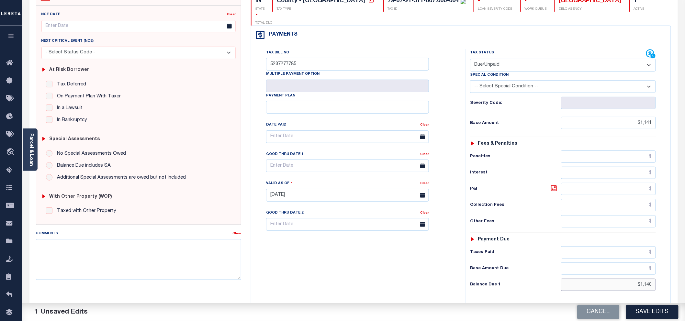
type input "$1,141.00"
click at [652, 279] on input "$1,140" at bounding box center [608, 285] width 95 height 12
type input "$1,141.00"
click at [666, 310] on button "Save Edits" at bounding box center [652, 312] width 52 height 14
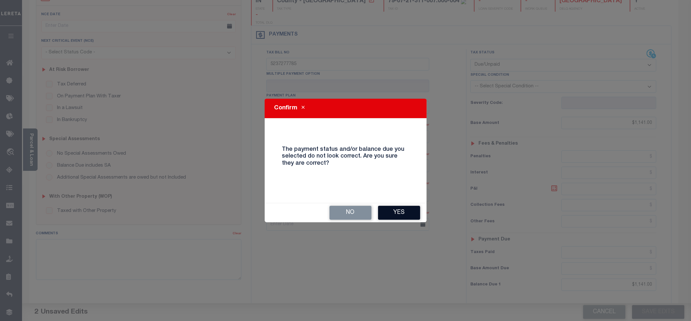
click at [406, 212] on button "Yes" at bounding box center [399, 213] width 42 height 14
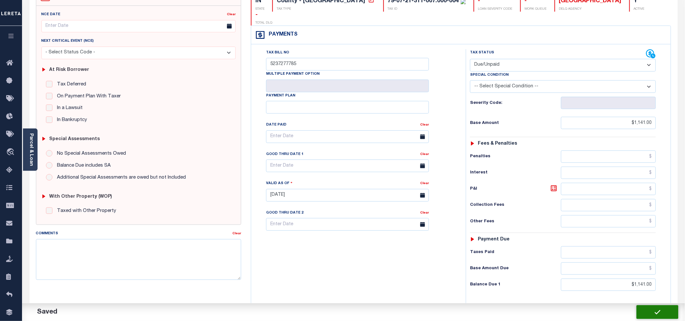
checkbox input "false"
type input "$1,141"
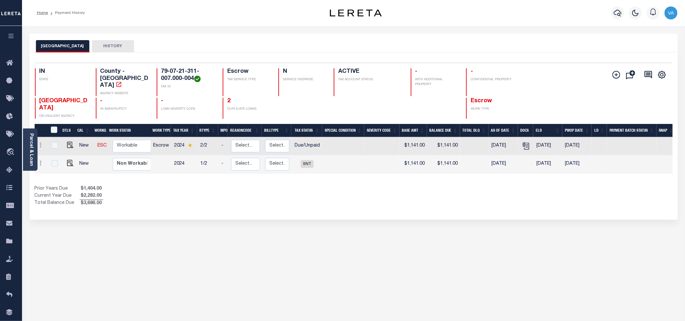
click at [242, 100] on div "2 DUPLICATE LOANS" at bounding box center [247, 108] width 48 height 21
click at [230, 98] on link "2" at bounding box center [228, 101] width 3 height 6
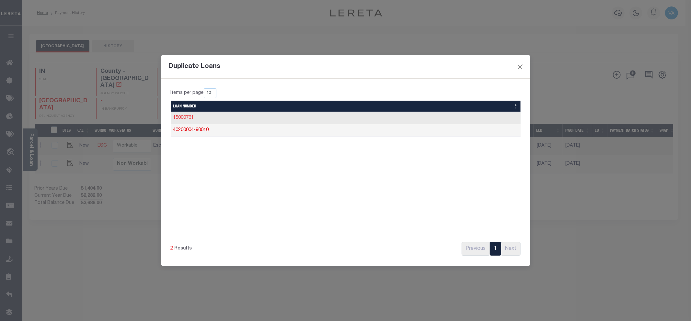
click at [183, 117] on link "15000761" at bounding box center [183, 118] width 21 height 5
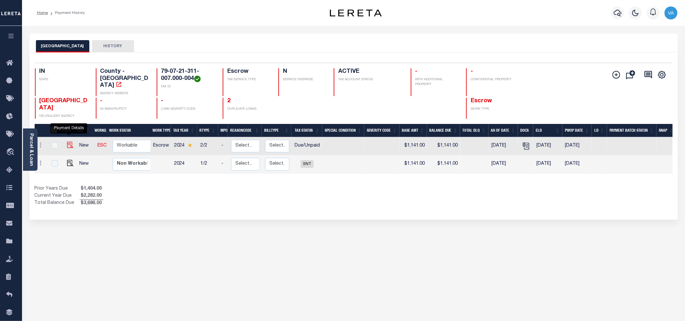
click at [67, 142] on img "" at bounding box center [70, 145] width 6 height 6
checkbox input "true"
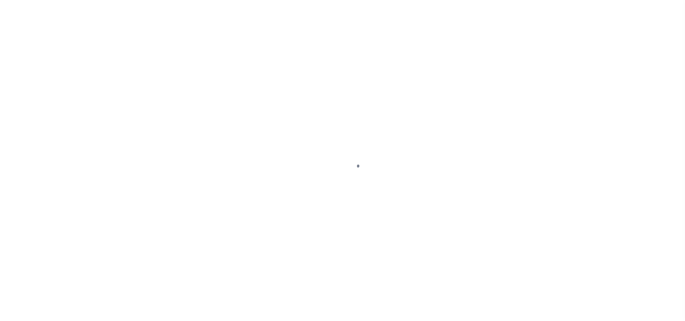
select select "DUE"
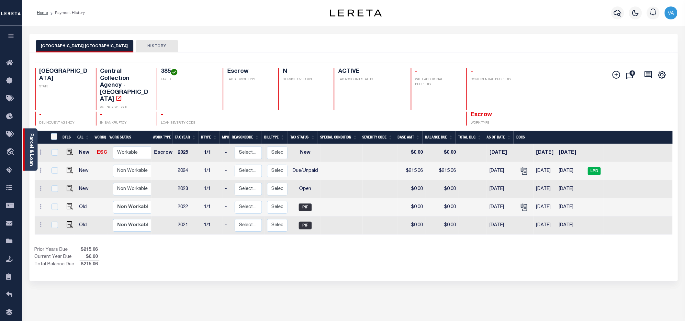
click at [30, 156] on link "Parcel & Loan" at bounding box center [31, 149] width 5 height 33
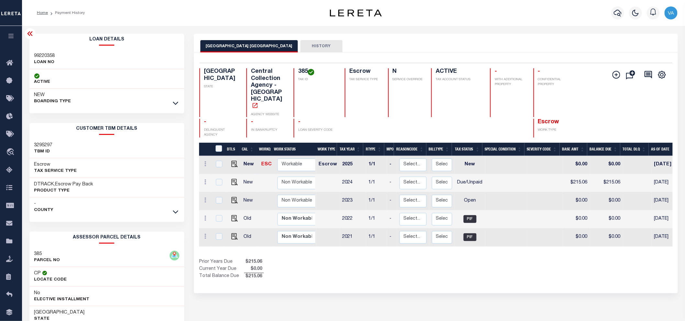
click at [180, 211] on div "- County" at bounding box center [106, 207] width 155 height 19
click at [175, 211] on icon at bounding box center [176, 212] width 6 height 7
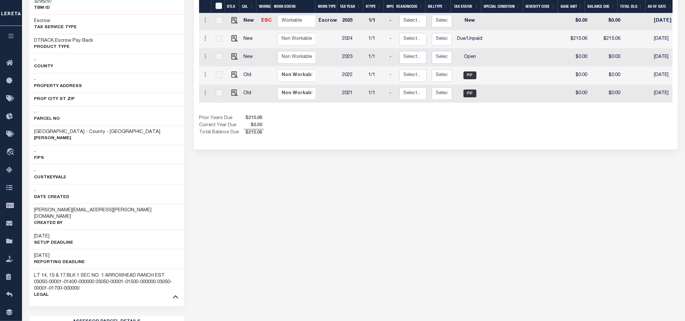
scroll to position [180, 0]
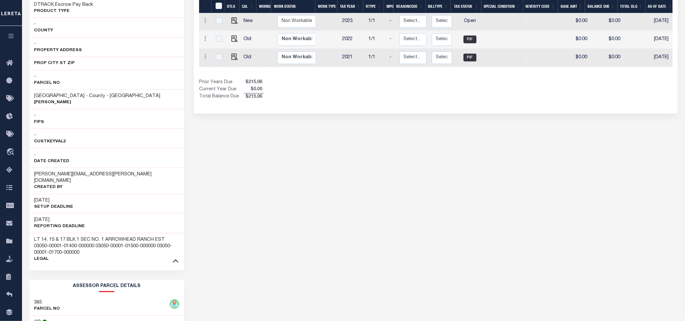
click at [620, 172] on div "CLAY COUNTY APPRAISAL DISTRICT HISTORY Selected 5 Results" at bounding box center [436, 151] width 494 height 594
